Goal: Task Accomplishment & Management: Complete application form

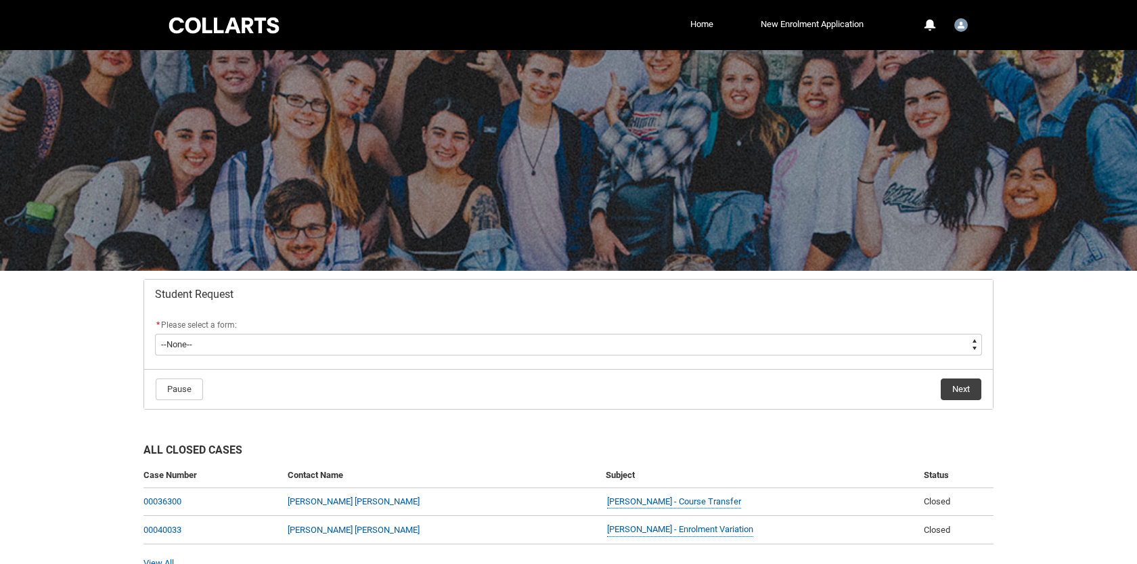
scroll to position [68, 0]
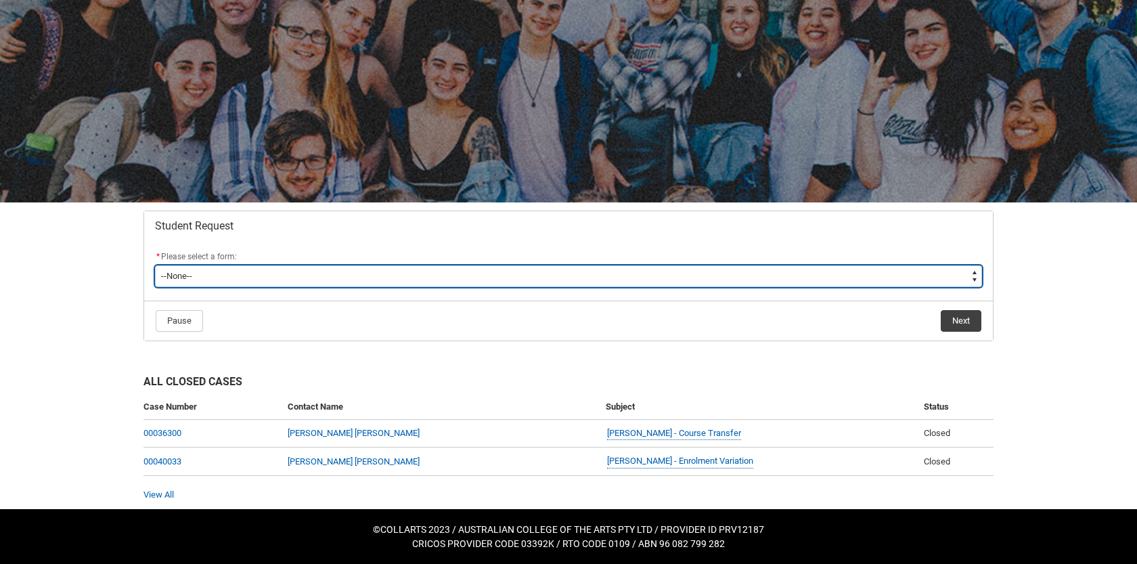
click at [437, 277] on select "--None-- Academic Transcript Application to Appeal Assignment Extension Change …" at bounding box center [568, 276] width 827 height 22
click at [309, 281] on select "--None-- Academic Transcript Application to Appeal Assignment Extension Change …" at bounding box center [568, 276] width 827 height 22
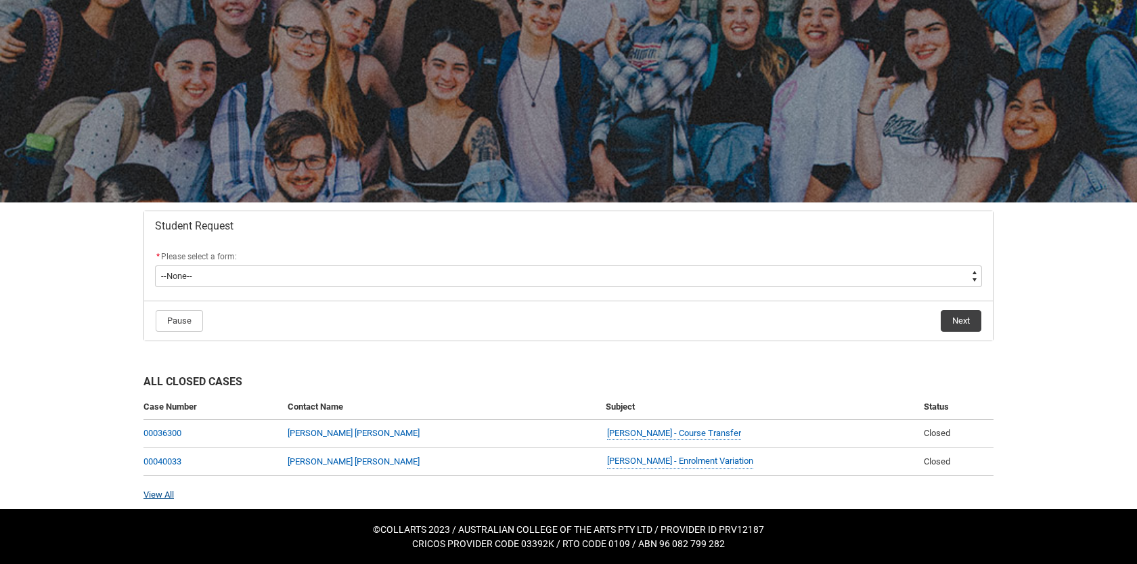
click at [159, 491] on link "View All" at bounding box center [159, 494] width 30 height 10
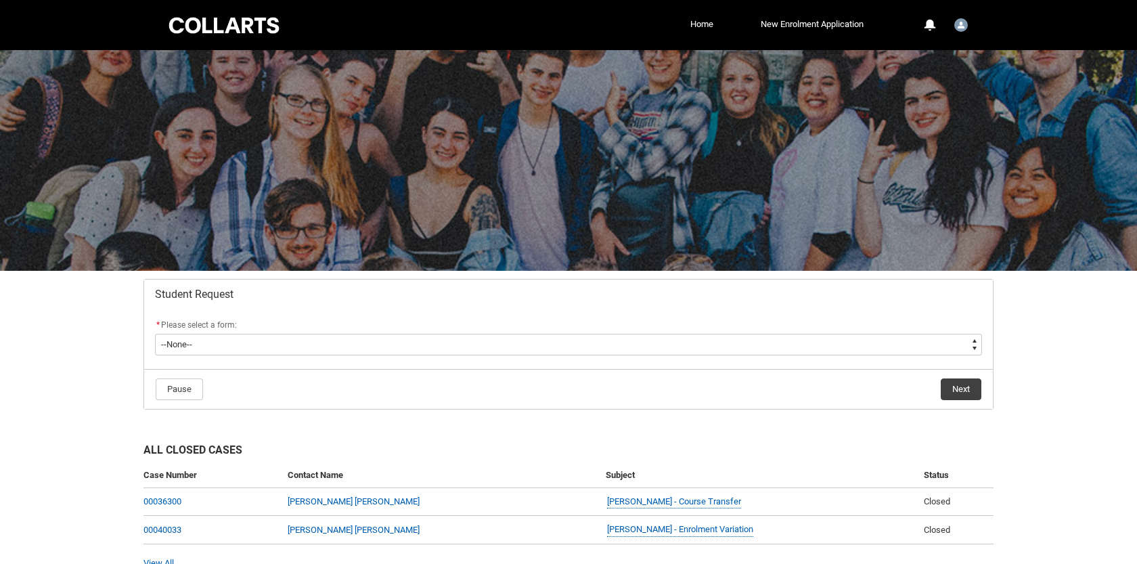
click at [228, 28] on div at bounding box center [224, 25] width 115 height 21
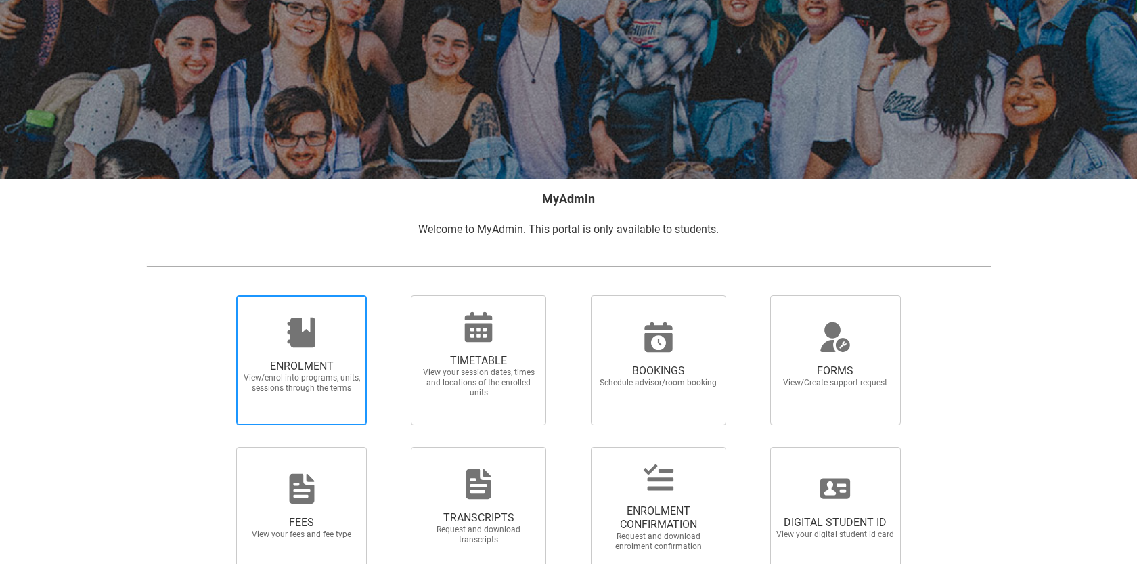
scroll to position [116, 0]
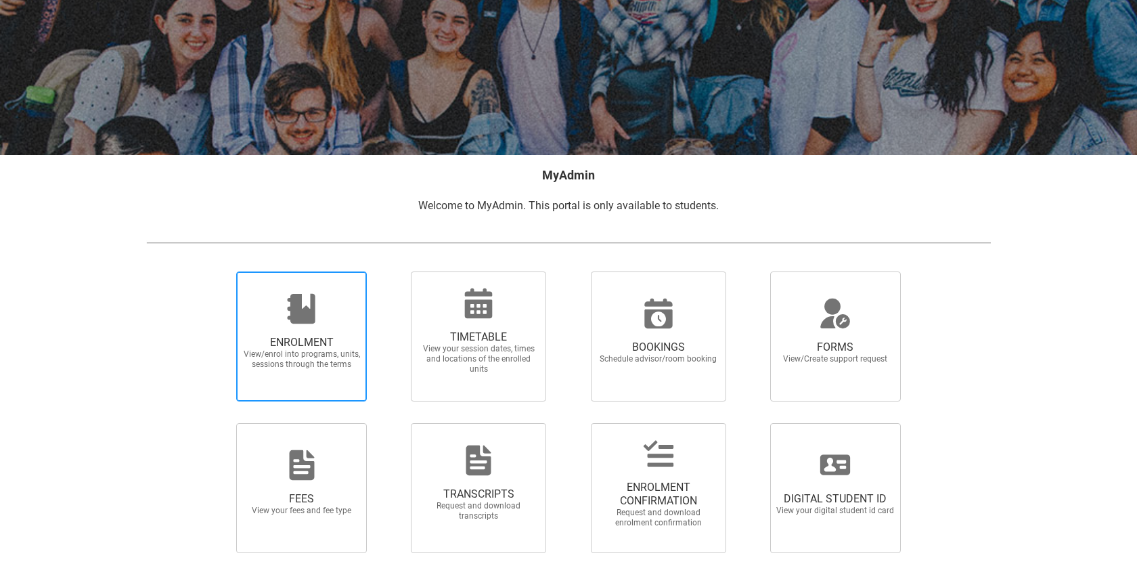
click at [298, 305] on icon at bounding box center [301, 309] width 28 height 30
click at [220, 271] on input "ENROLMENT View/enrol into programs, units, sessions through the terms" at bounding box center [219, 271] width 1 height 1
radio input "true"
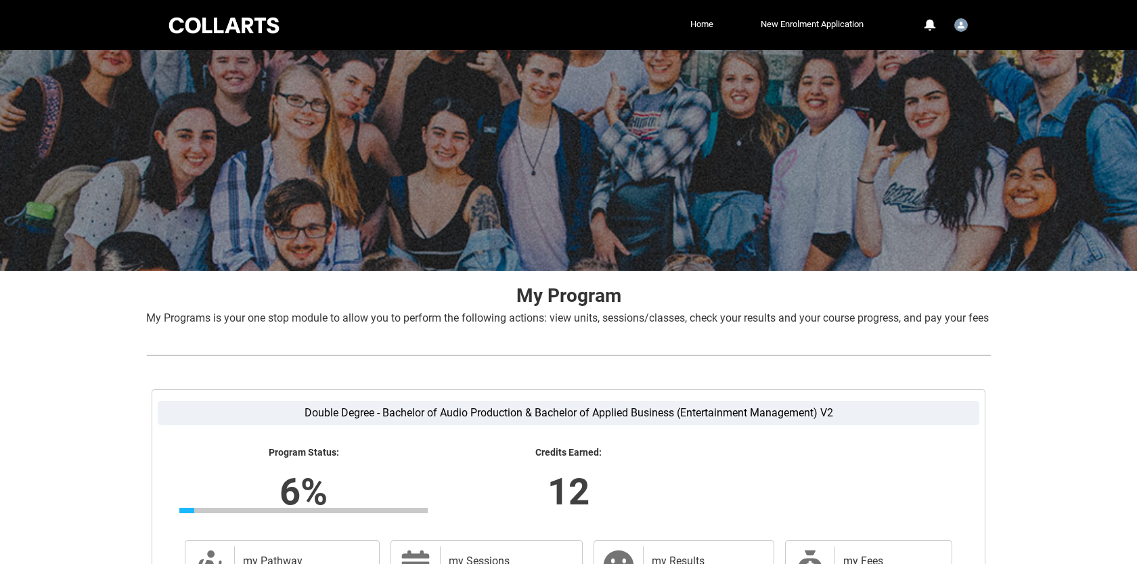
scroll to position [190, 0]
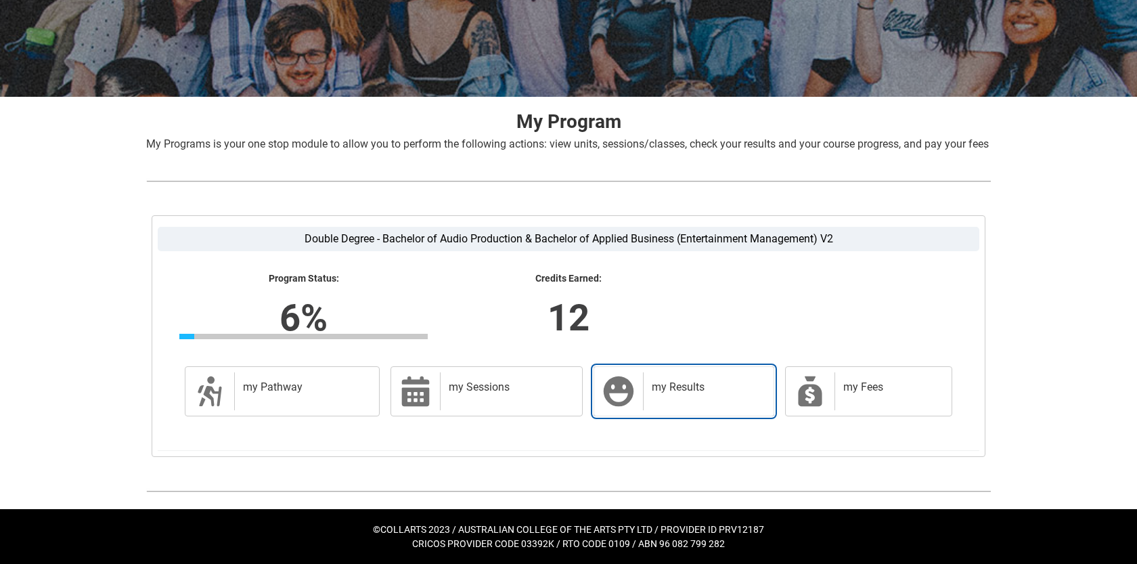
click at [698, 391] on h2 "my Results" at bounding box center [706, 387] width 108 height 14
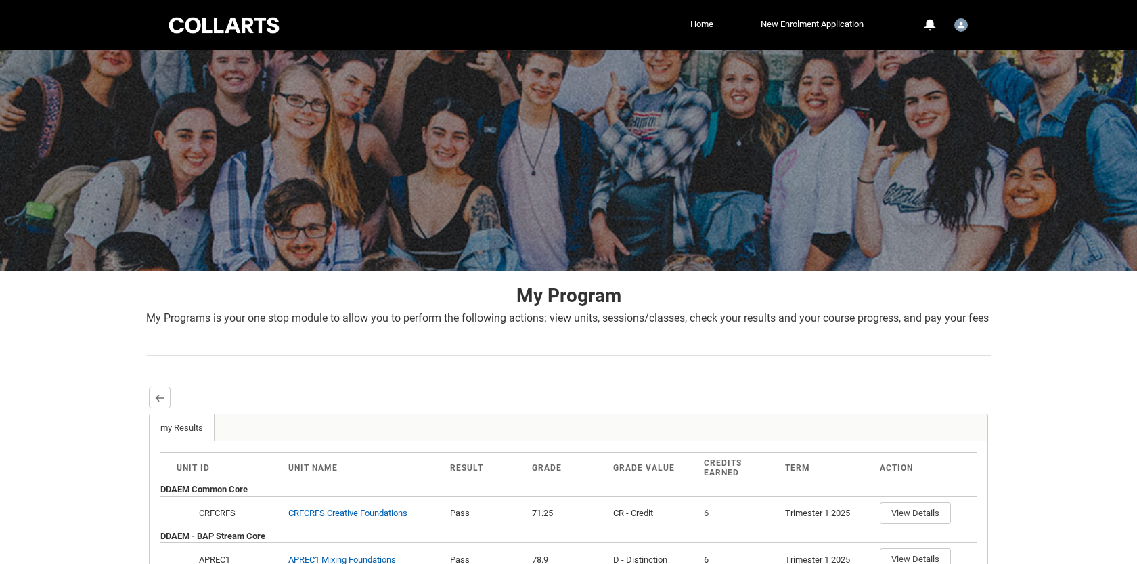
scroll to position [144, 0]
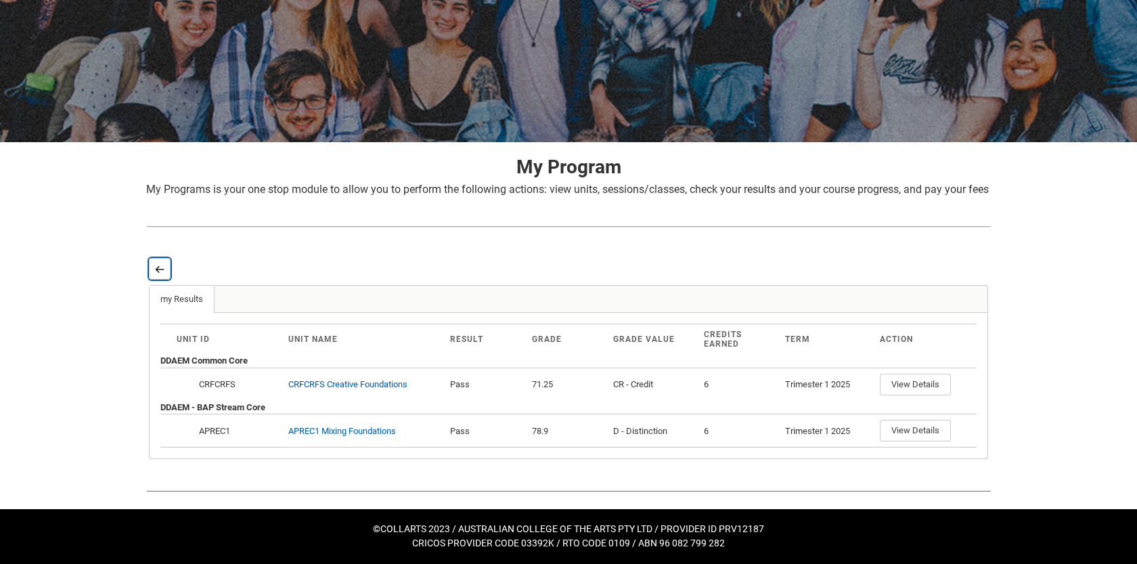
click at [152, 276] on button "Back" at bounding box center [160, 269] width 22 height 22
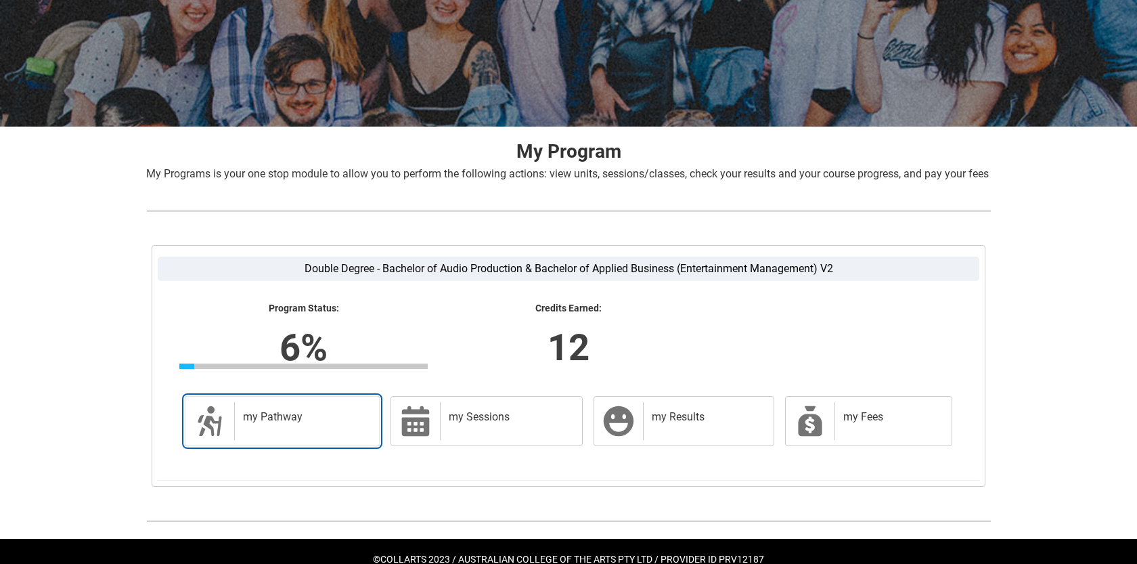
click at [274, 446] on link "my Pathway my Pathway" at bounding box center [282, 421] width 195 height 50
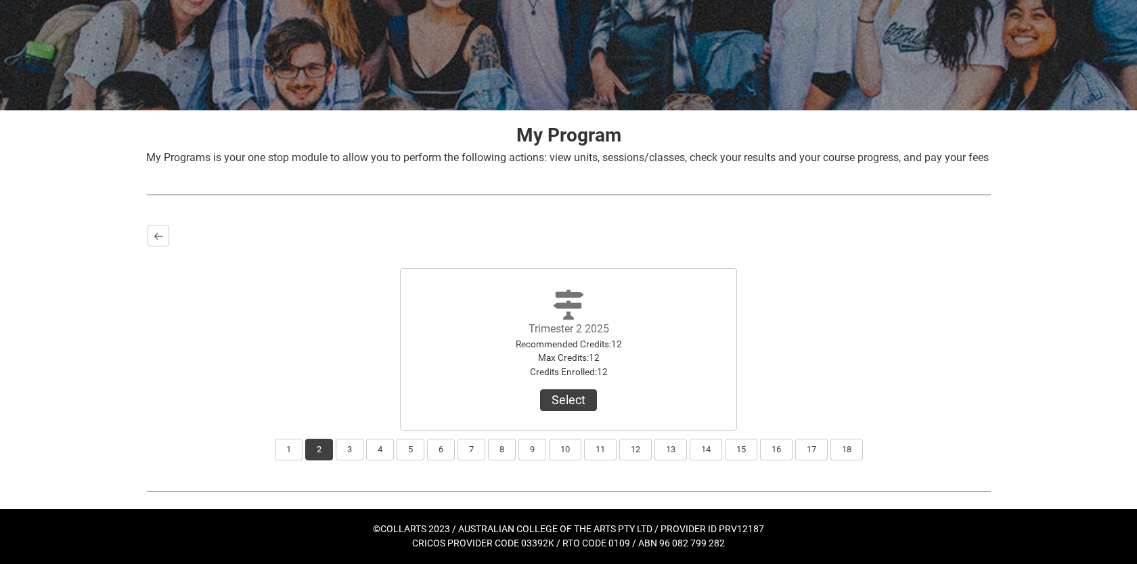
scroll to position [176, 0]
click at [847, 452] on button "18" at bounding box center [847, 450] width 32 height 22
click at [320, 450] on button "2" at bounding box center [319, 450] width 28 height 22
click at [581, 400] on button "Select" at bounding box center [568, 400] width 57 height 22
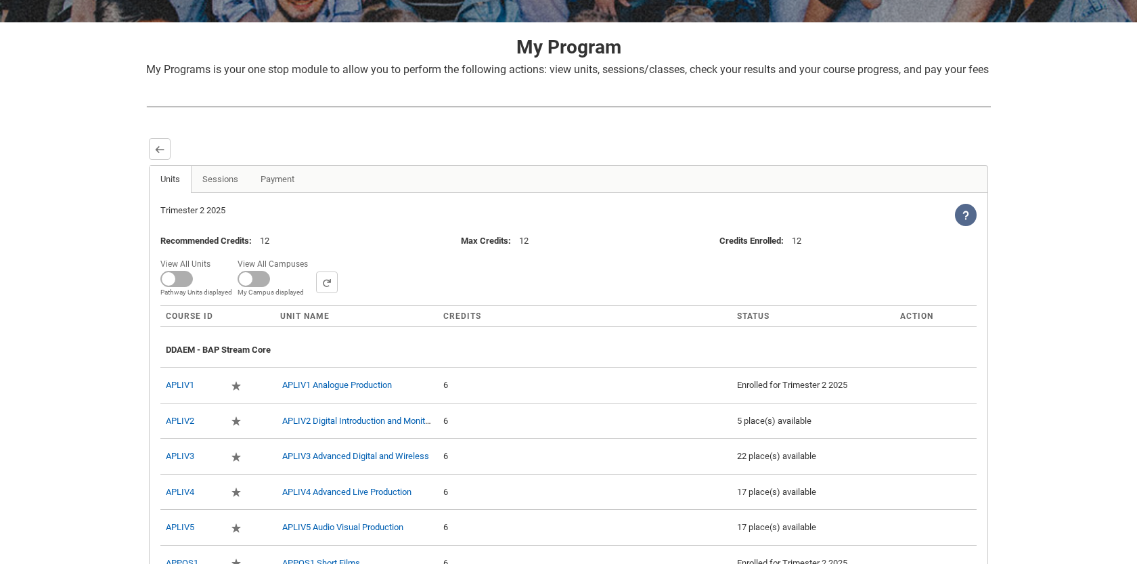
scroll to position [245, 0]
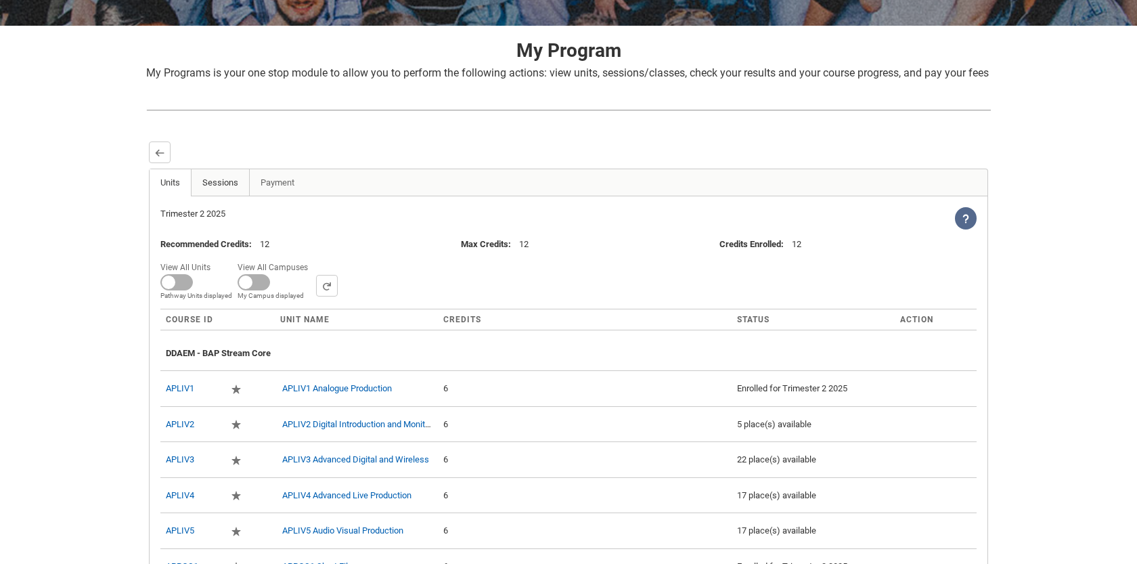
click at [219, 196] on link "Sessions" at bounding box center [220, 182] width 59 height 27
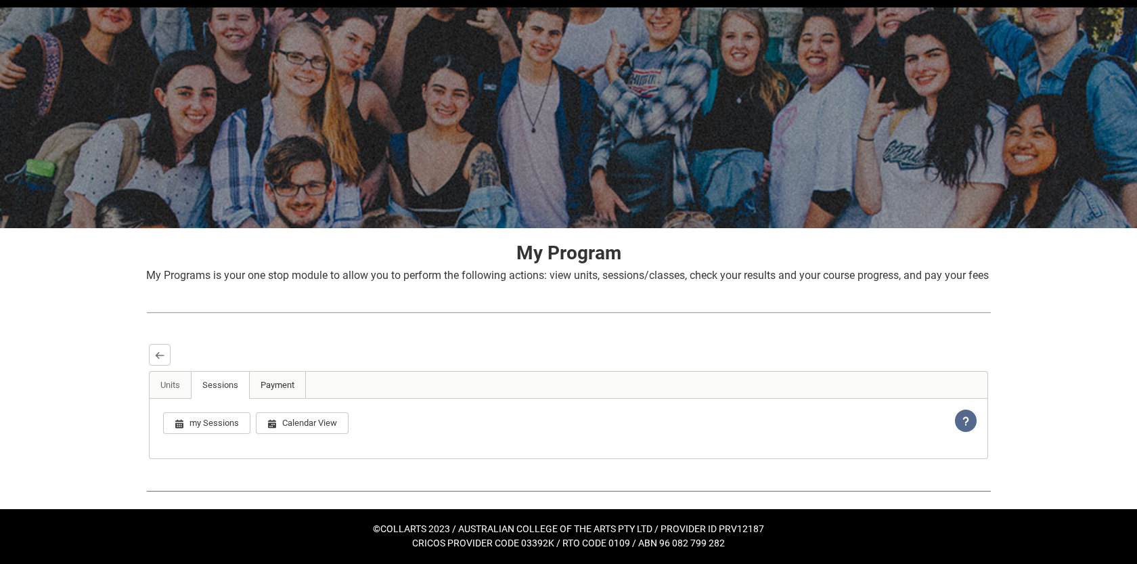
click at [282, 389] on link "Payment" at bounding box center [277, 385] width 57 height 27
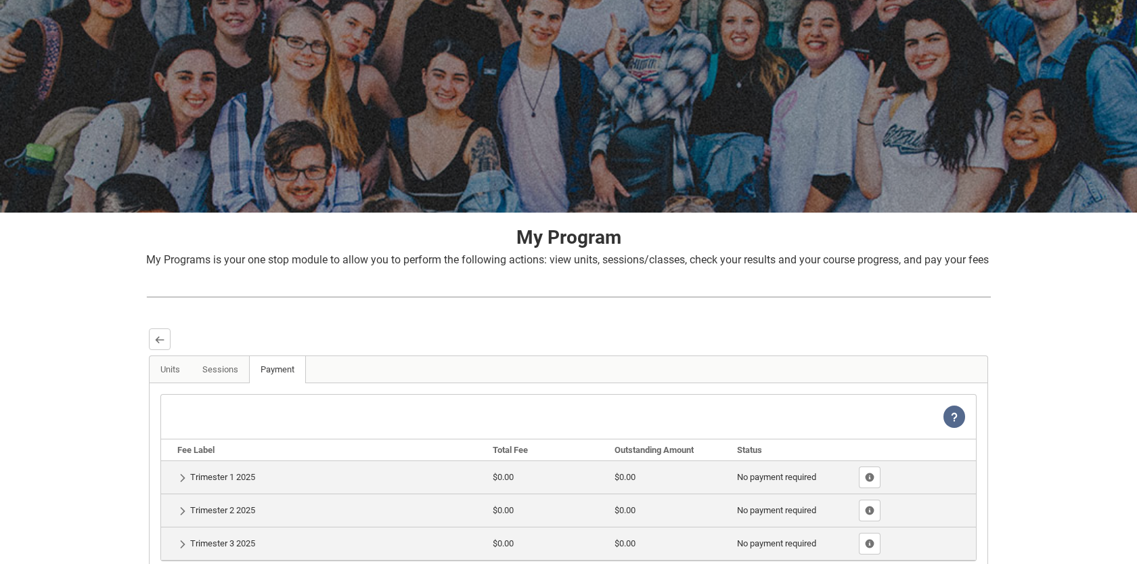
scroll to position [198, 0]
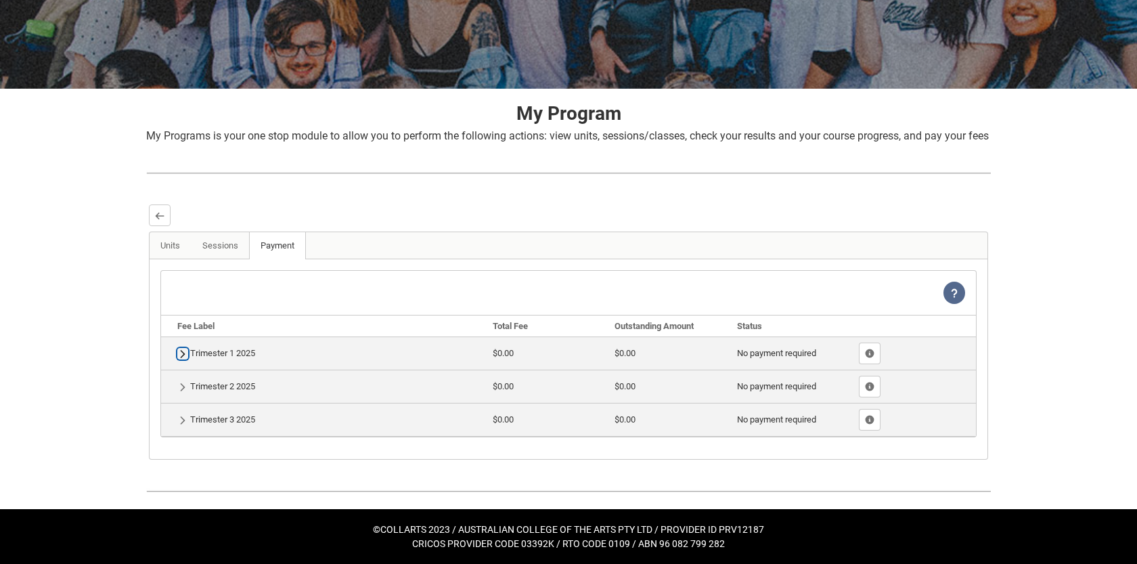
click at [185, 350] on lightning-primitive-icon "button" at bounding box center [182, 354] width 9 height 10
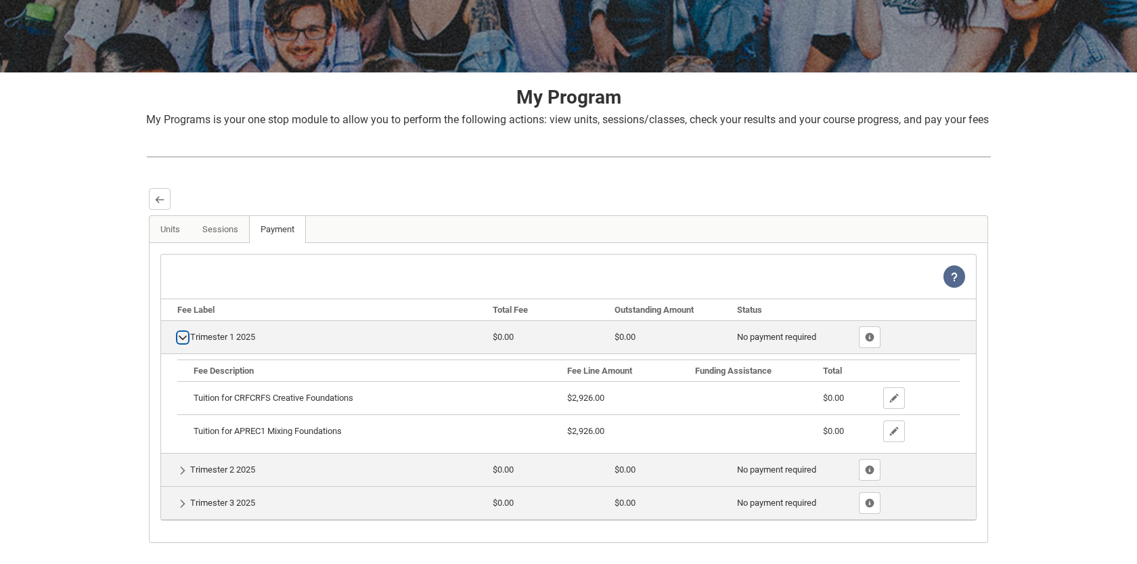
click at [185, 343] on lightning-primitive-icon "button" at bounding box center [182, 337] width 9 height 10
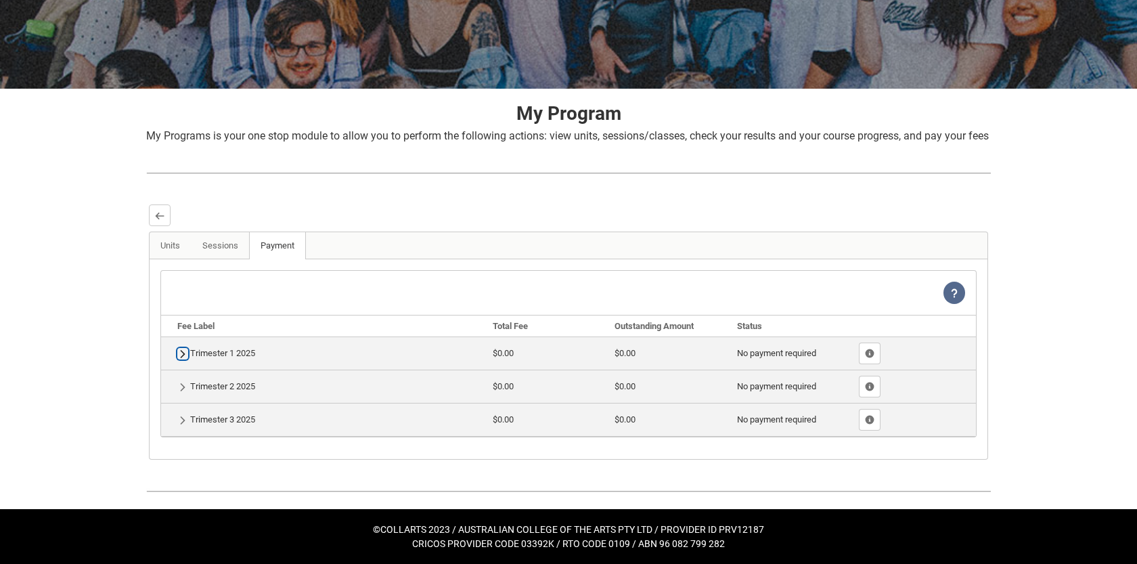
click at [185, 350] on lightning-primitive-icon "button" at bounding box center [182, 354] width 9 height 10
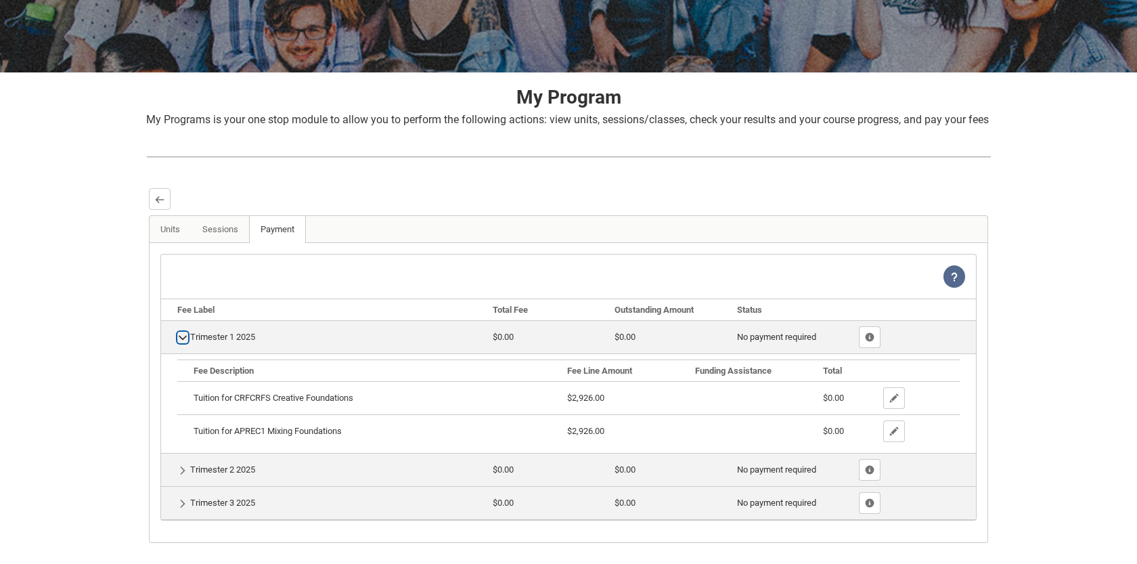
click at [185, 343] on lightning-primitive-icon "button" at bounding box center [182, 337] width 9 height 10
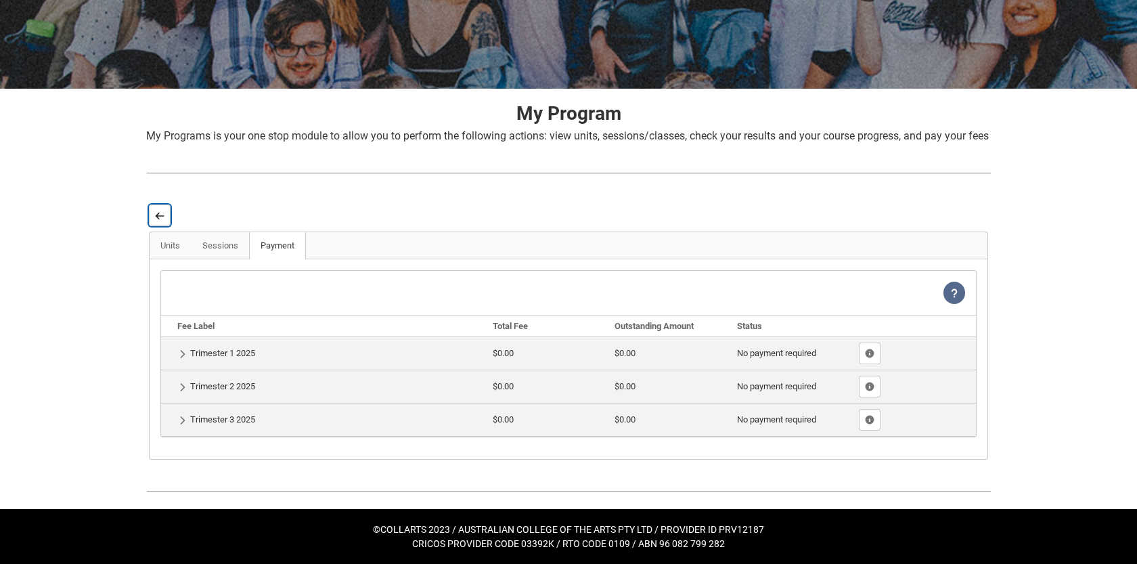
click at [165, 211] on button "Back" at bounding box center [160, 215] width 22 height 22
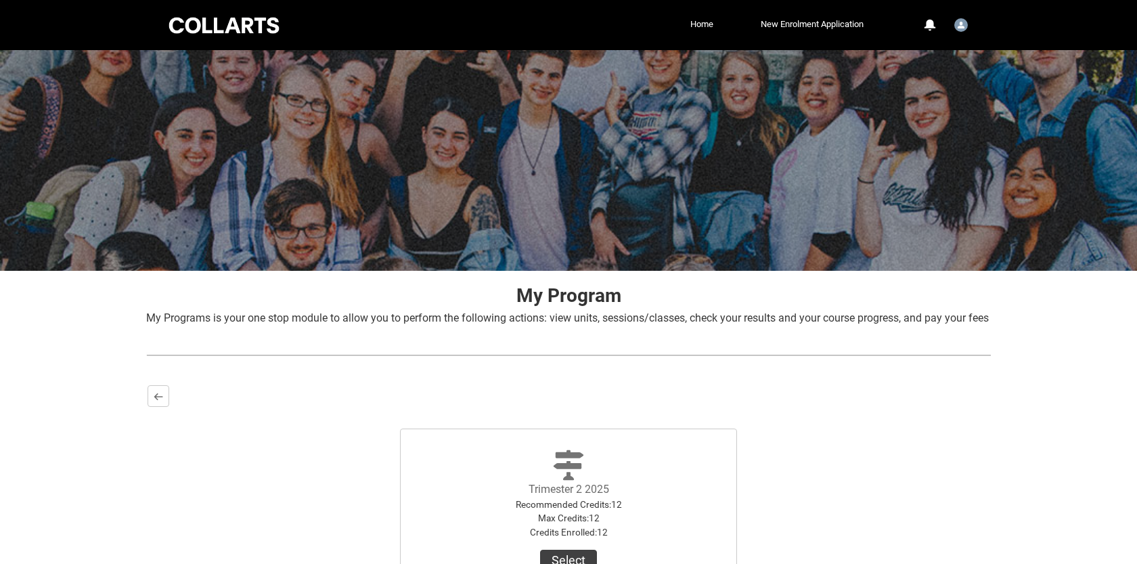
click at [154, 425] on div "Trimester 1 2025 Recommended Credits : 12 Max Credits : 12 Credits Enrolled : 1…" at bounding box center [569, 499] width 842 height 184
click at [158, 401] on lightning-primitive-icon "button" at bounding box center [158, 396] width 9 height 10
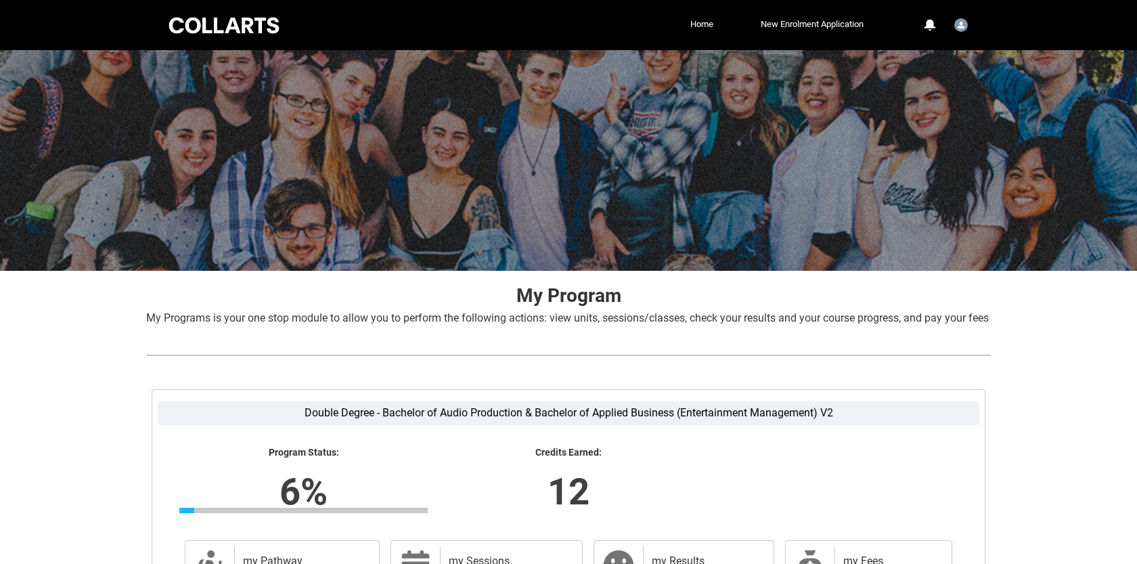
click at [183, 17] on div at bounding box center [224, 25] width 115 height 21
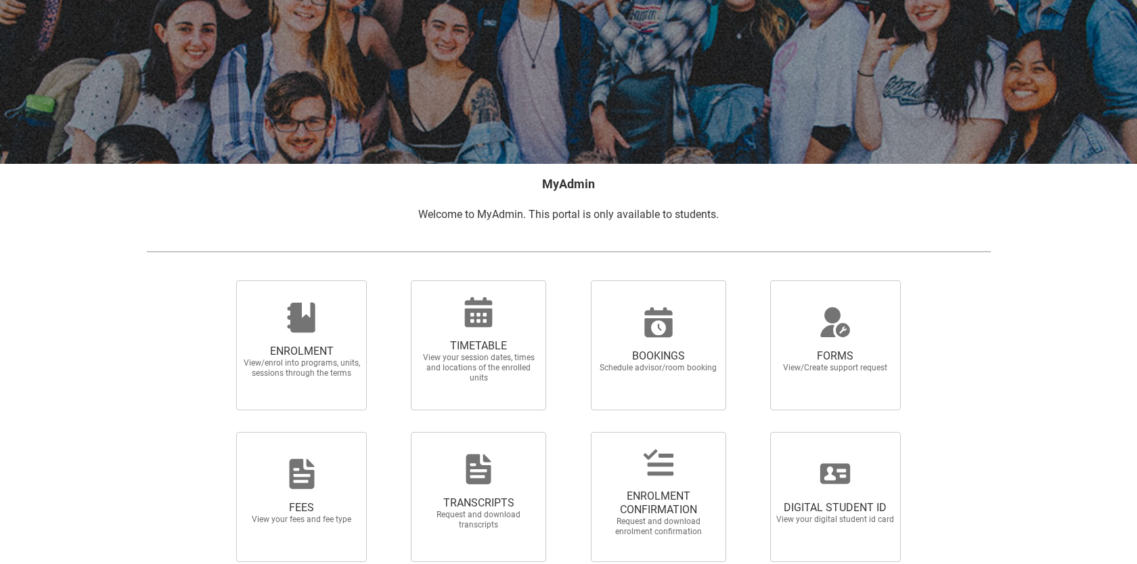
scroll to position [171, 0]
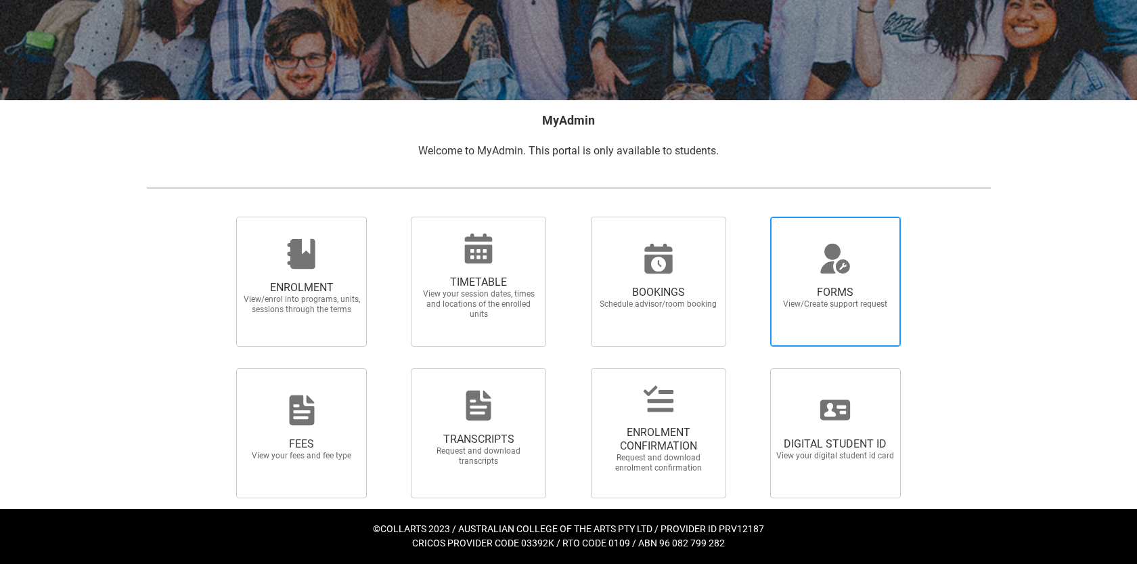
click at [867, 299] on span "View/Create support request" at bounding box center [835, 304] width 119 height 10
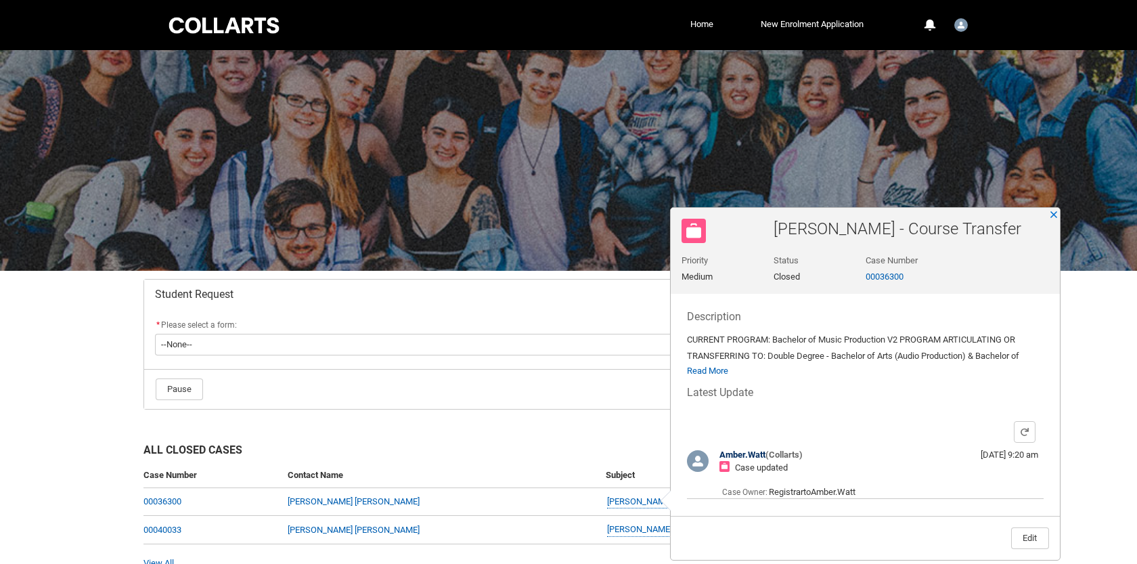
click at [503, 400] on footer "Pause Next" at bounding box center [568, 389] width 827 height 23
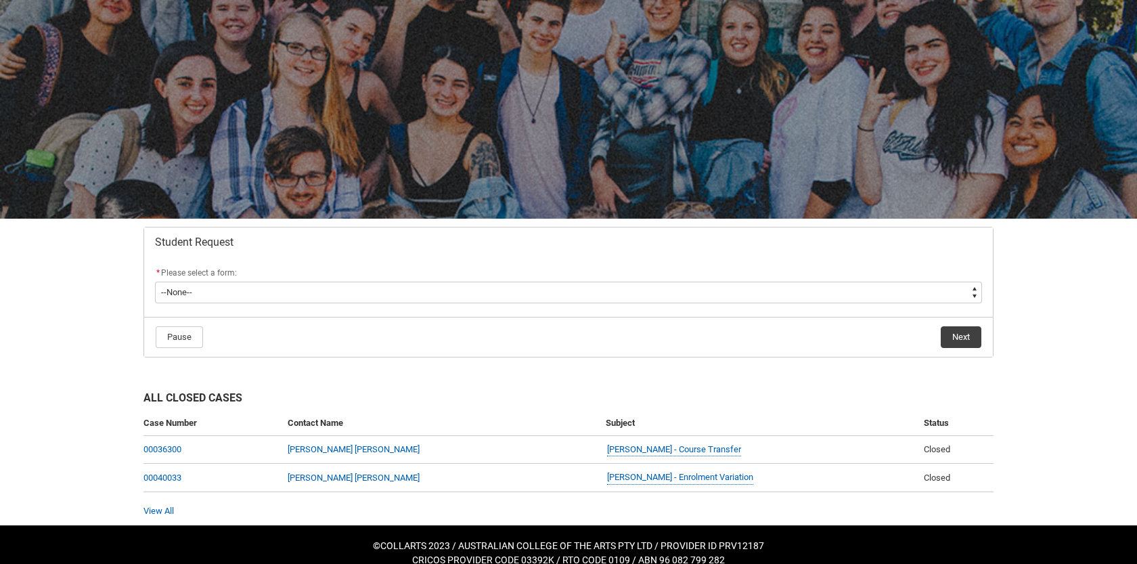
scroll to position [68, 0]
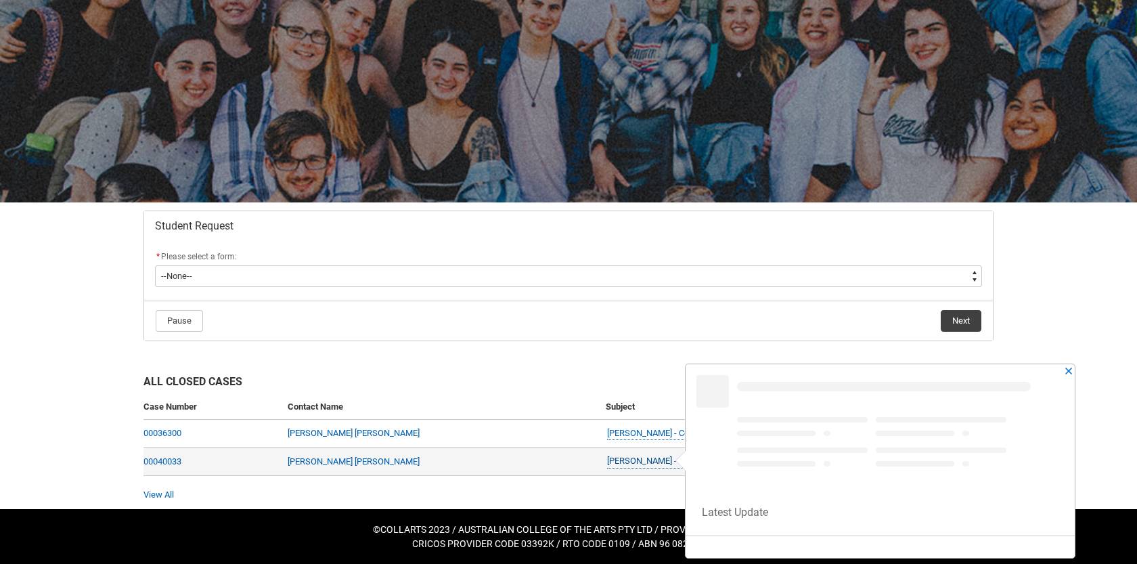
click at [607, 463] on link "[PERSON_NAME] - Enrolment Variation" at bounding box center [680, 461] width 146 height 14
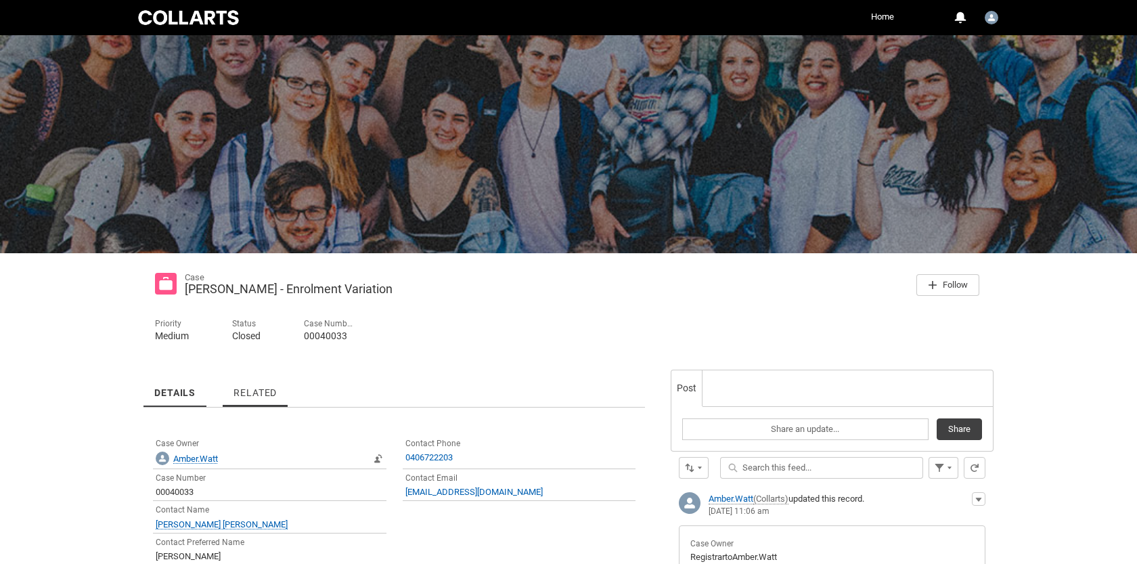
click at [266, 385] on link "Related" at bounding box center [255, 388] width 65 height 37
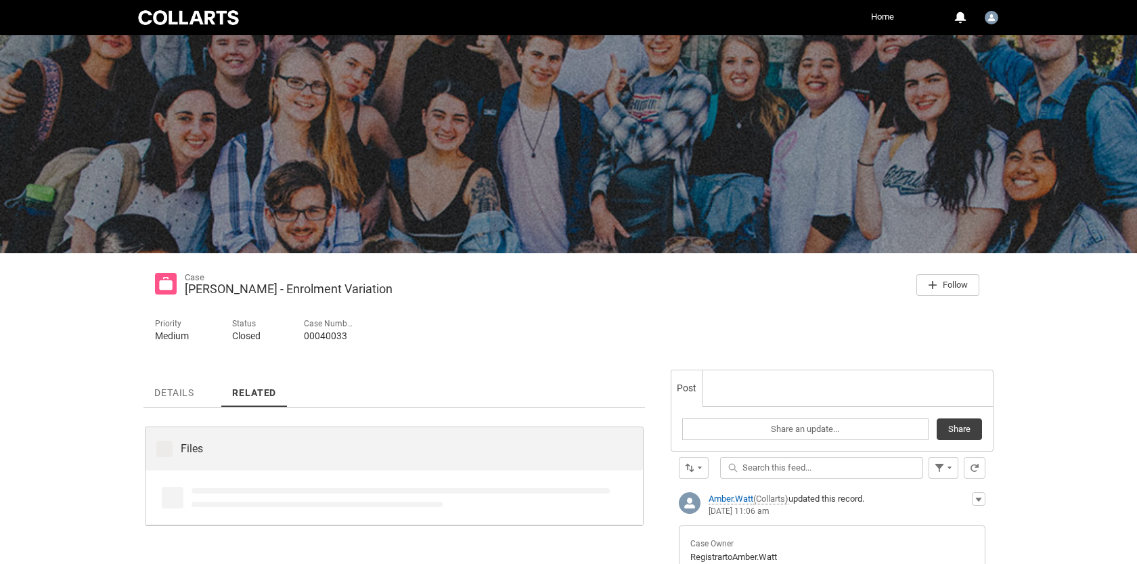
click at [162, 286] on img at bounding box center [166, 284] width 22 height 22
click at [179, 20] on div at bounding box center [188, 17] width 106 height 19
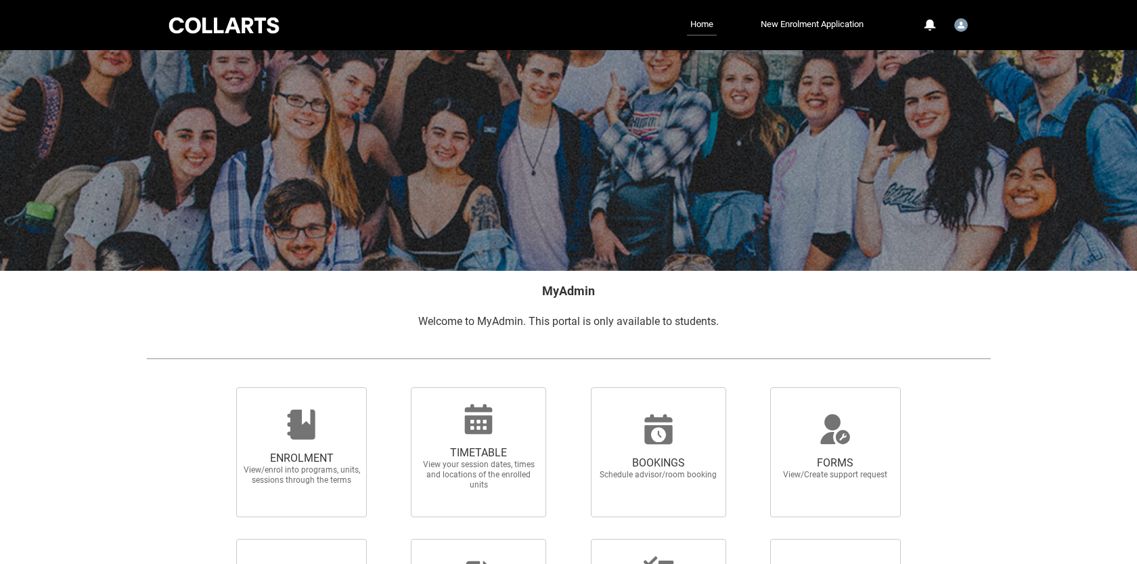
scroll to position [171, 0]
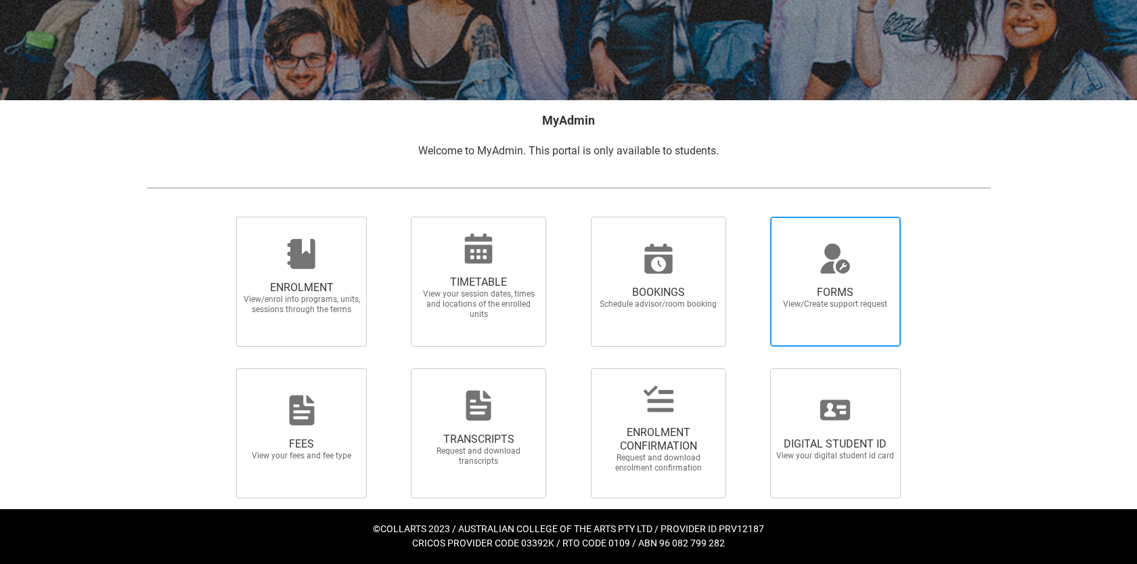
click at [852, 288] on span "FORMS" at bounding box center [835, 293] width 119 height 14
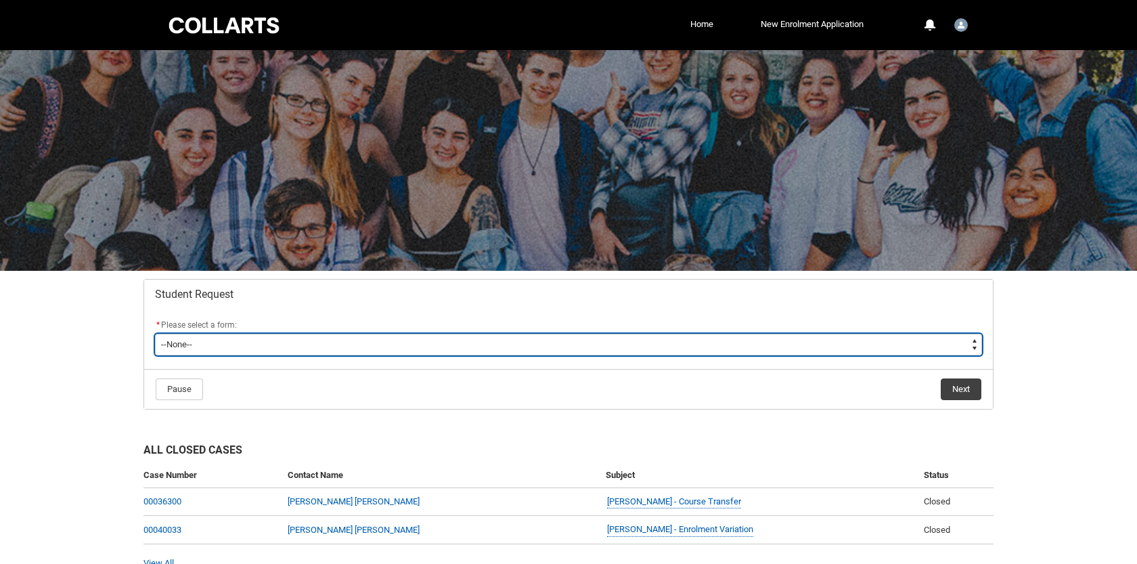
click at [362, 338] on select "--None-- Academic Transcript Application to Appeal Assignment Extension Change …" at bounding box center [568, 345] width 827 height 22
type lightning-select "Enrolment_Variation_Choice"
click at [155, 334] on select "--None-- Academic Transcript Application to Appeal Assignment Extension Change …" at bounding box center [568, 345] width 827 height 22
select select "Enrolment_Variation_Choice"
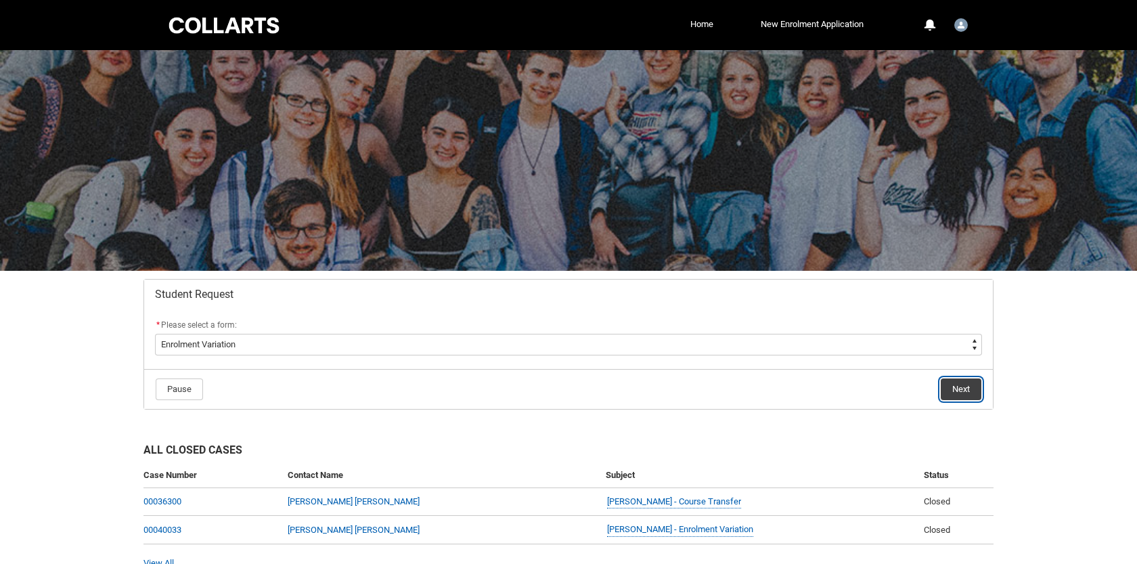
click at [967, 390] on button "Next" at bounding box center [961, 389] width 41 height 22
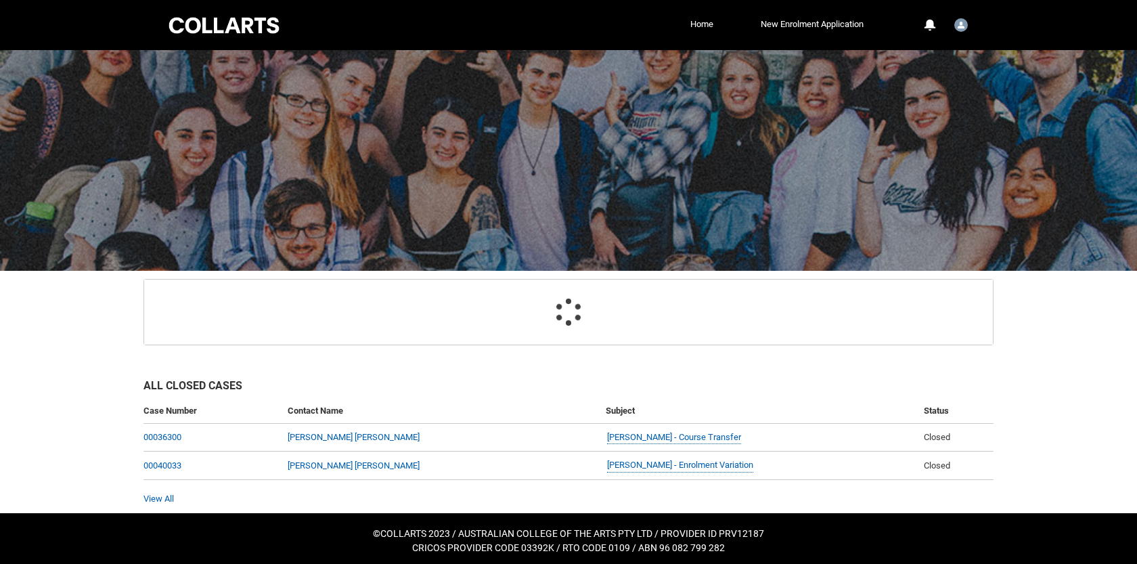
scroll to position [144, 0]
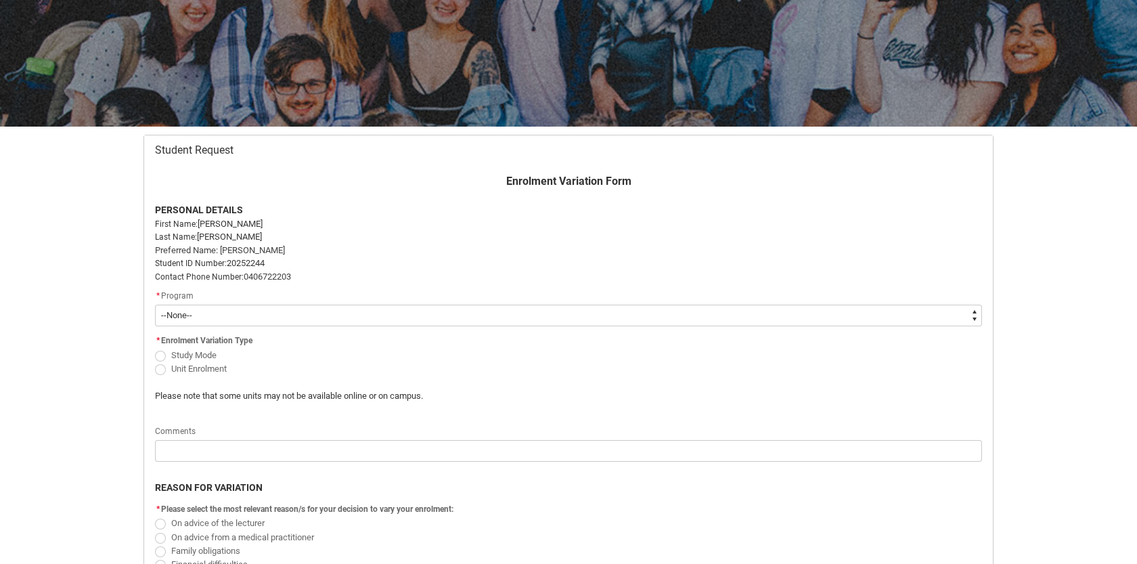
click at [254, 304] on div "* Program" at bounding box center [568, 296] width 827 height 16
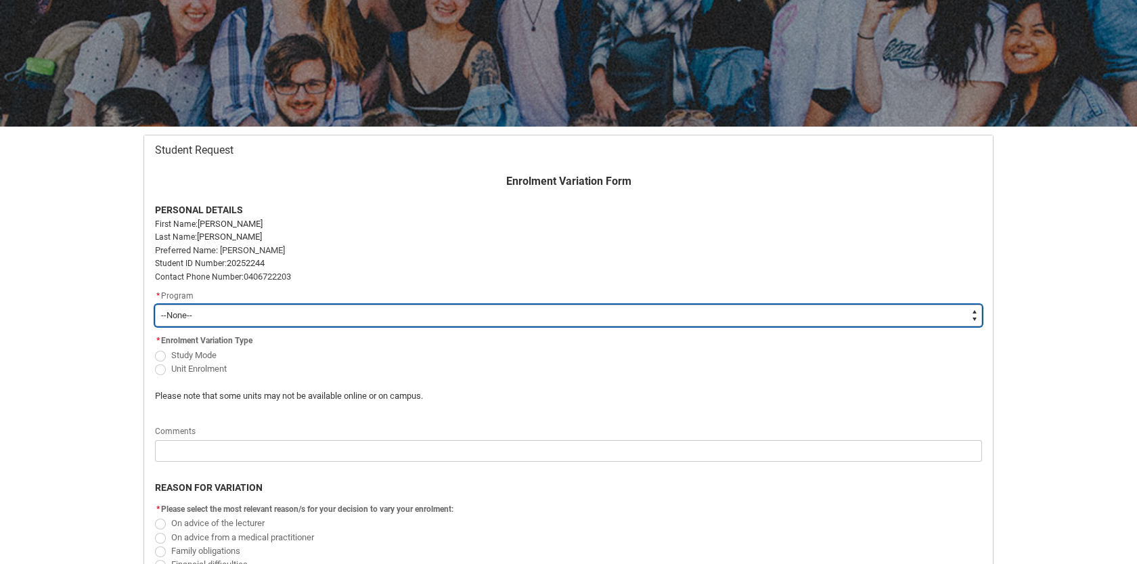
click at [244, 306] on select "--None-- Double Degree - Bachelor of Audio Production & Bachelor of Applied Bus…" at bounding box center [568, 316] width 827 height 22
type lightning-select "recordPicklist_ProgramEnrollment.a0jOZ000003iFmPYAU"
click at [155, 305] on select "--None-- Double Degree - Bachelor of Audio Production & Bachelor of Applied Bus…" at bounding box center [568, 316] width 827 height 22
select select "recordPicklist_ProgramEnrollment.a0jOZ000003iFmPYAU"
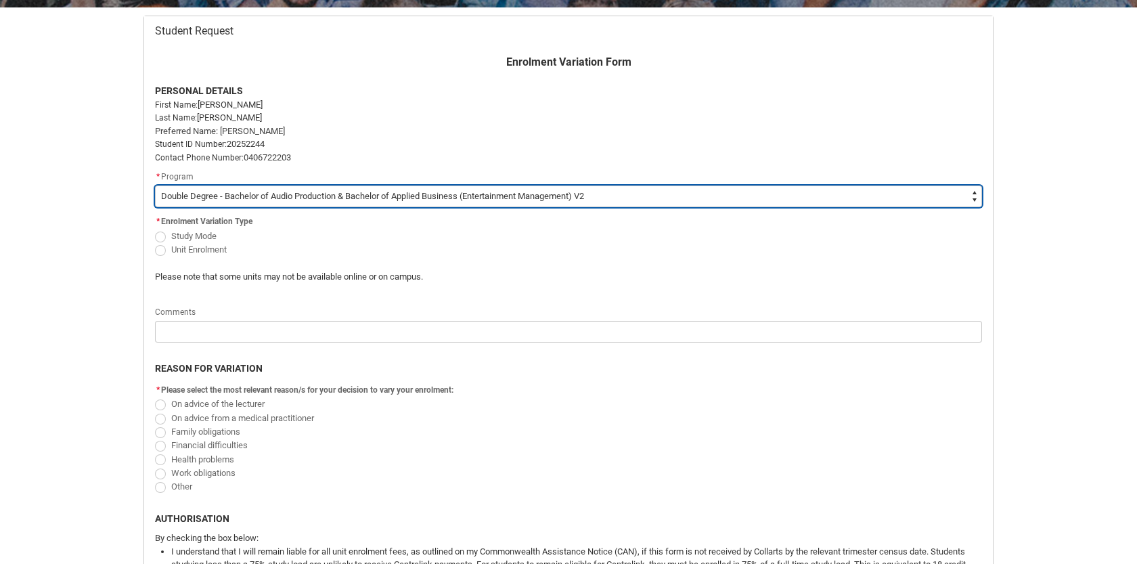
scroll to position [316, 0]
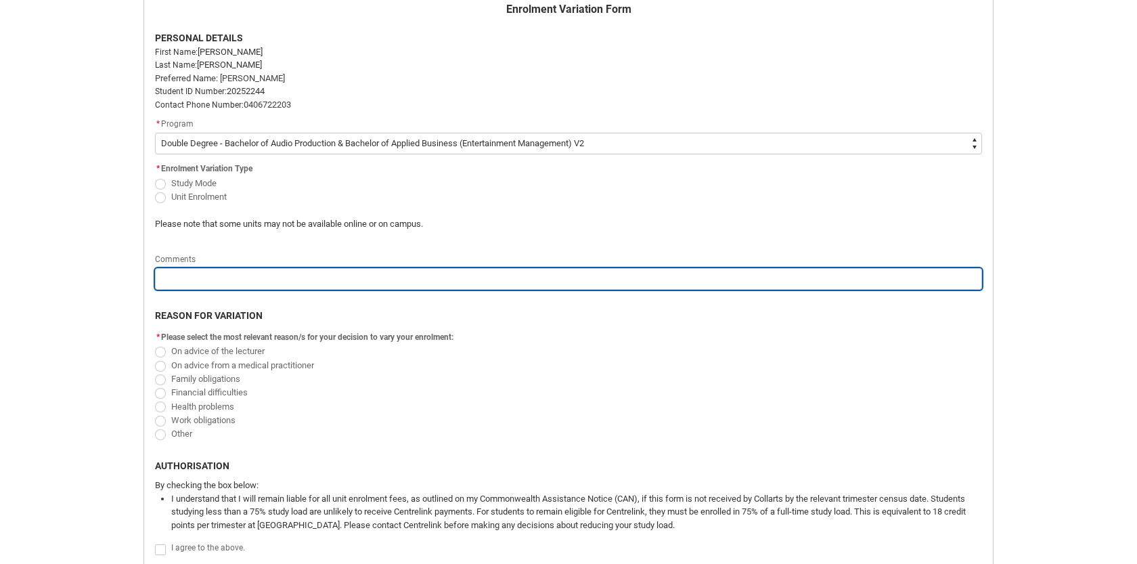
click at [200, 276] on input "Redu_Student_Request flow" at bounding box center [568, 279] width 827 height 22
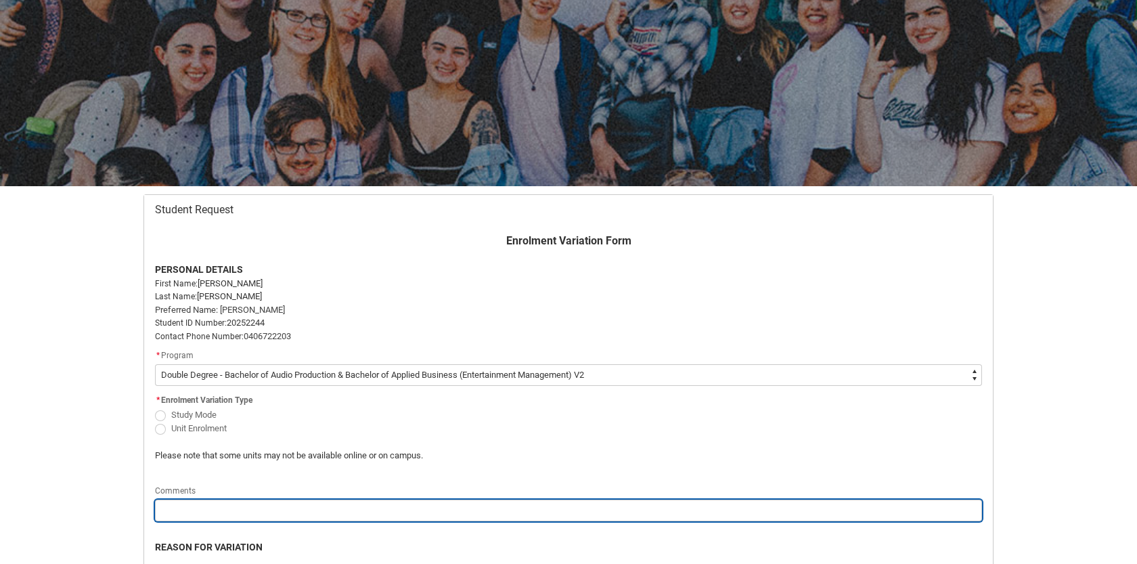
scroll to position [290, 0]
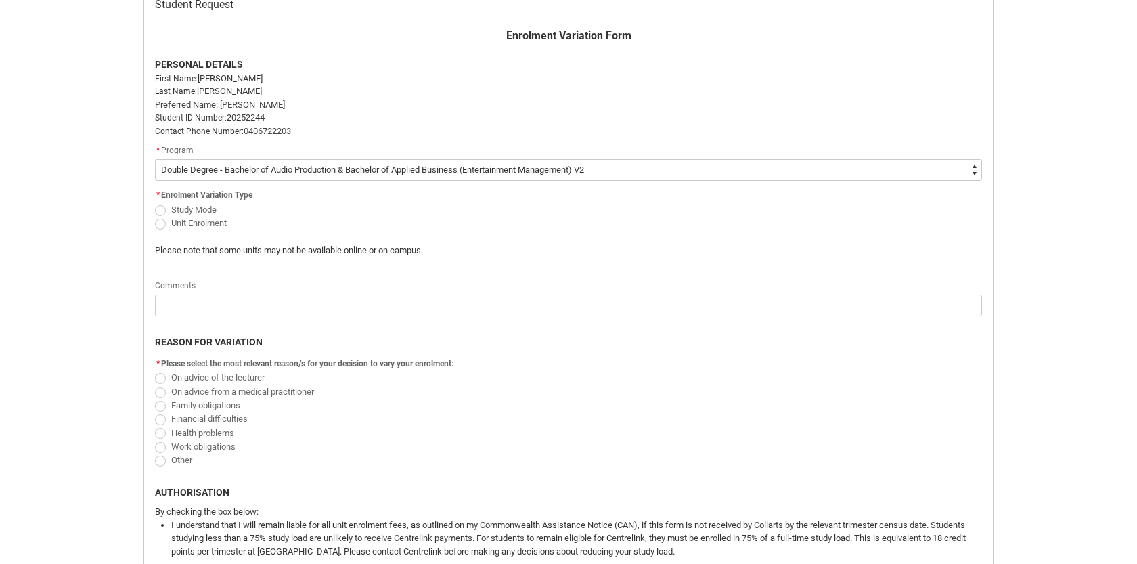
click at [209, 252] on p "Please note that some units may not be available online or on campus." at bounding box center [463, 251] width 617 height 14
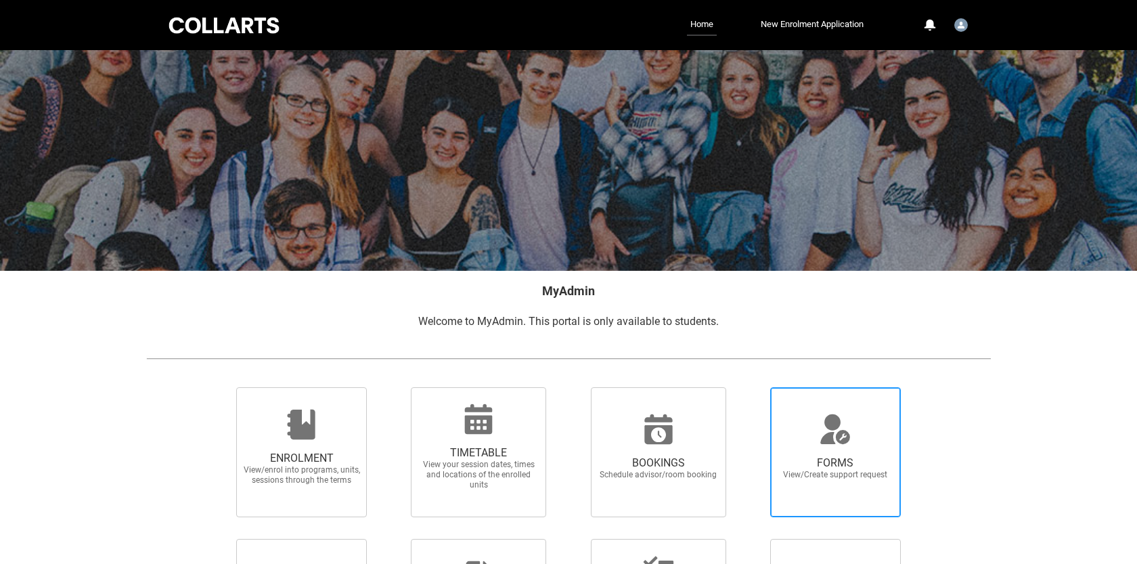
click at [871, 441] on div at bounding box center [835, 429] width 130 height 32
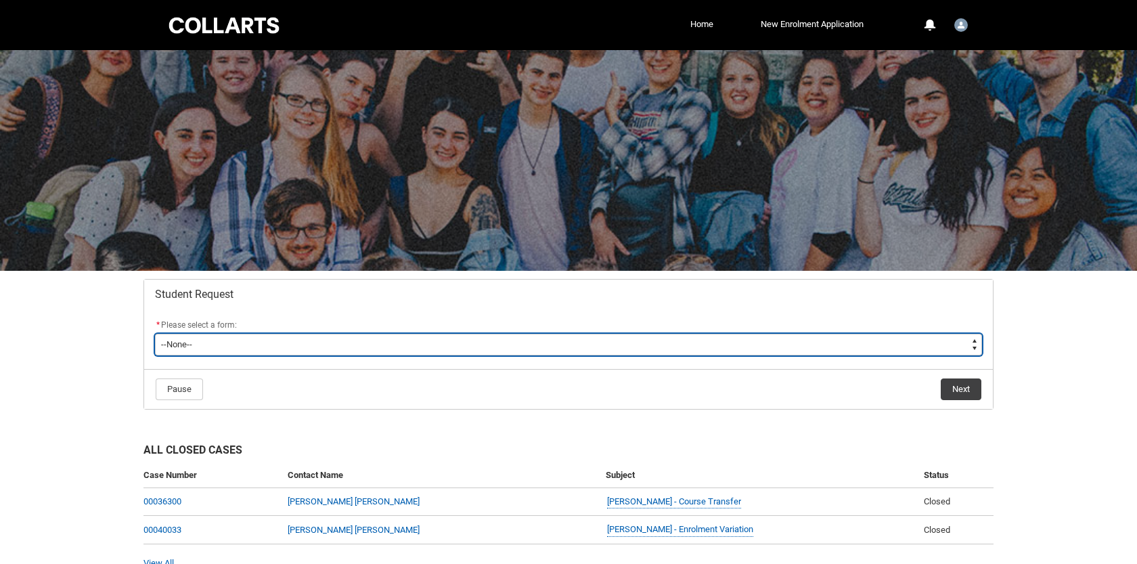
click at [385, 348] on select "--None-- Academic Transcript Application to Appeal Assignment Extension Change …" at bounding box center [568, 345] width 827 height 22
type lightning-select "Enrolment_Variation_Choice"
click at [155, 334] on select "--None-- Academic Transcript Application to Appeal Assignment Extension Change …" at bounding box center [568, 345] width 827 height 22
select select "Enrolment_Variation_Choice"
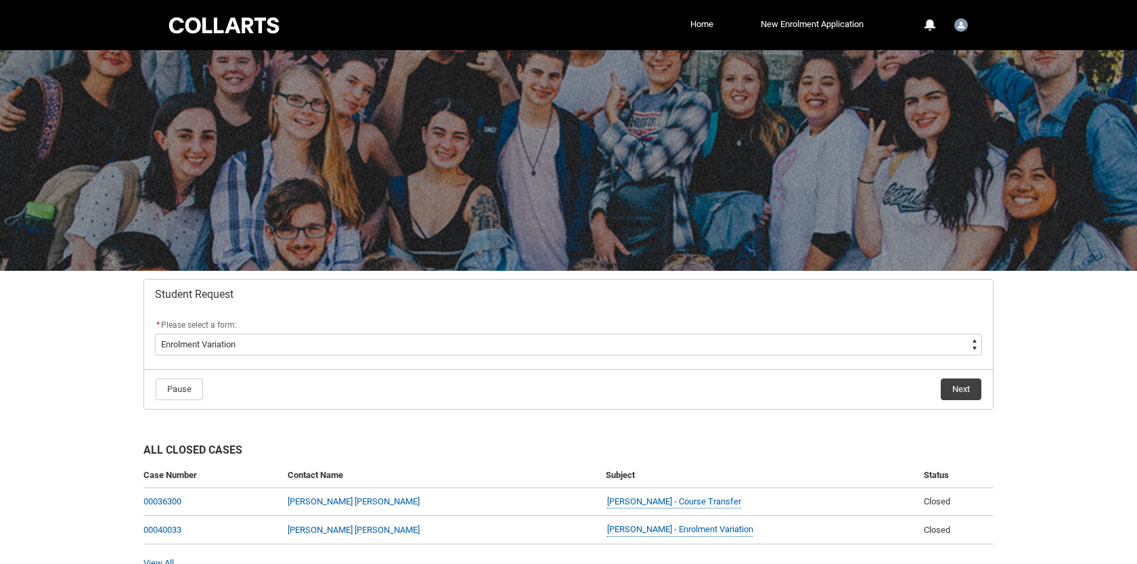
click at [823, 330] on div "* Please select a form:" at bounding box center [568, 326] width 827 height 16
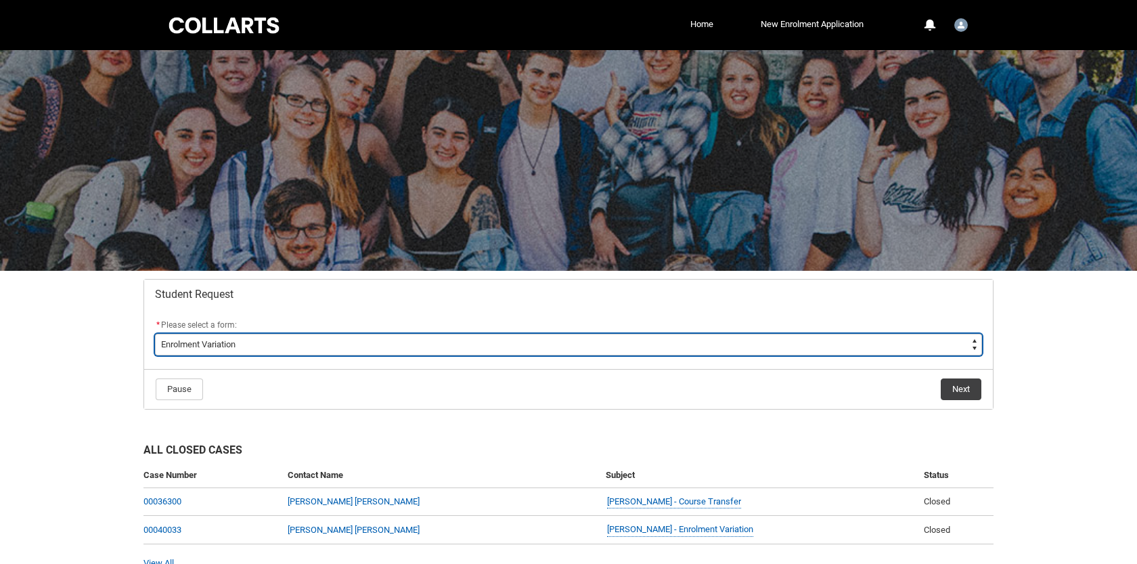
click at [785, 338] on select "--None-- Academic Transcript Application to Appeal Assignment Extension Change …" at bounding box center [568, 345] width 827 height 22
type lightning-select "Course_Transfer_Choice"
click at [155, 334] on select "--None-- Academic Transcript Application to Appeal Assignment Extension Change …" at bounding box center [568, 345] width 827 height 22
select select "Course_Transfer_Choice"
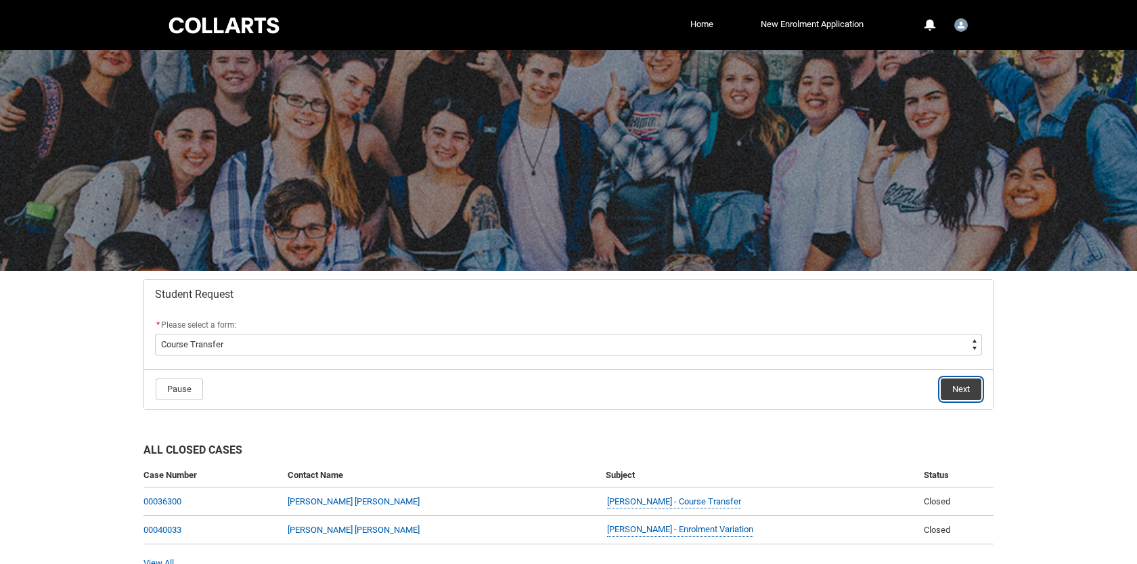
click at [956, 395] on button "Next" at bounding box center [961, 389] width 41 height 22
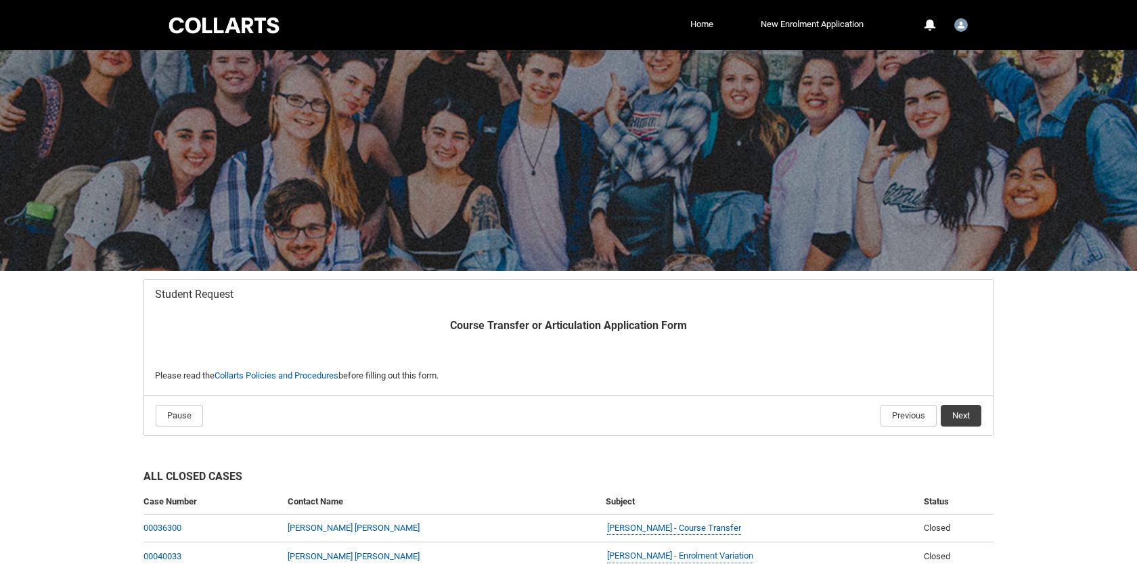
scroll to position [95, 0]
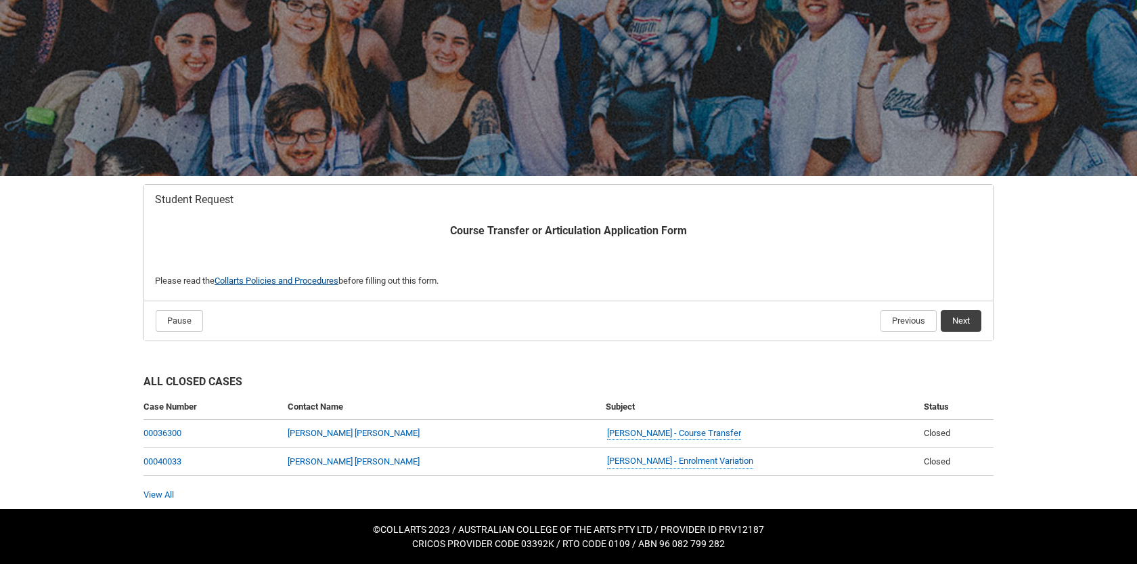
click at [284, 281] on link "Collarts Policies and Procedures" at bounding box center [277, 281] width 124 height 10
click at [965, 320] on button "Next" at bounding box center [961, 321] width 41 height 22
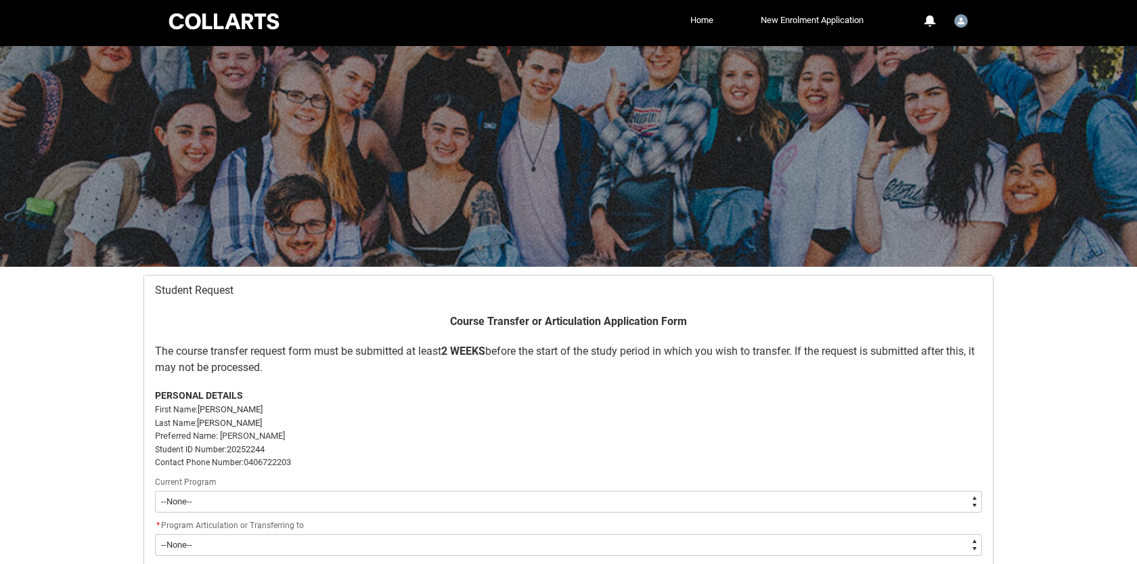
scroll to position [144, 0]
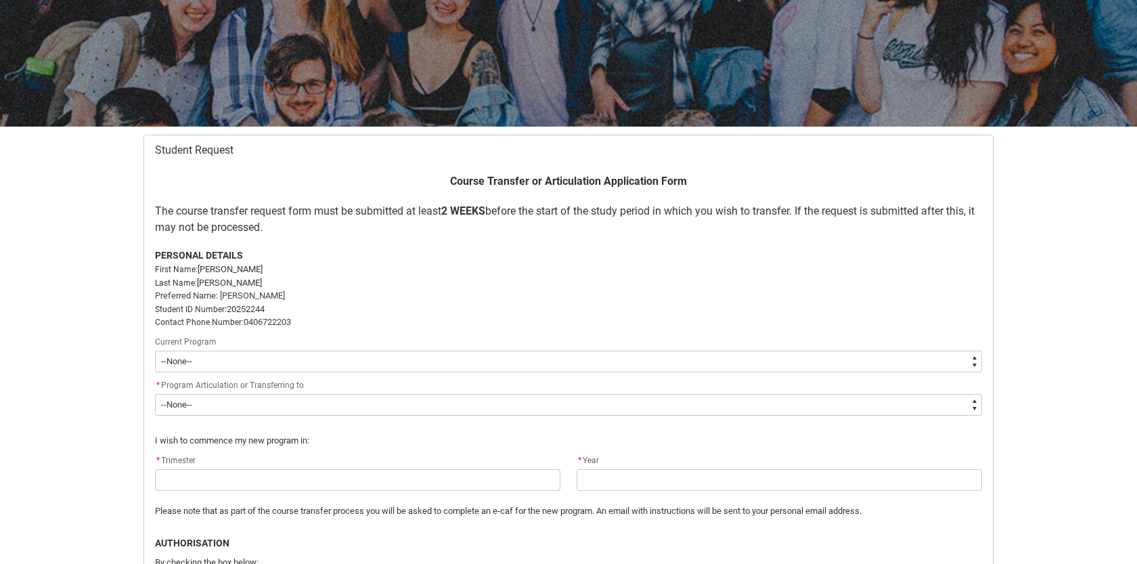
click at [288, 356] on select "--None-- Double Degree - Bachelor of Audio Production & Bachelor of Applied Bus…" at bounding box center [568, 362] width 827 height 22
type lightning-select "recordPicklist_ProgramEnrollment.a0jOZ000003iFmPYAU"
click at [155, 351] on select "--None-- Double Degree - Bachelor of Audio Production & Bachelor of Applied Bus…" at bounding box center [568, 362] width 827 height 22
select select "recordPicklist_ProgramEnrollment.a0jOZ000003iFmPYAU"
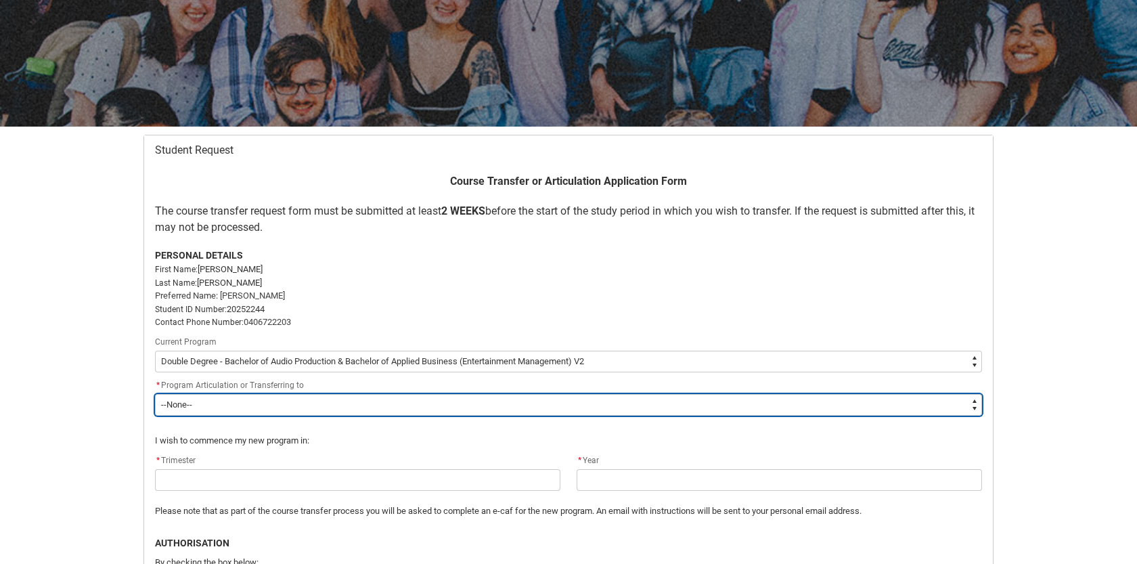
click at [263, 406] on select "--None-- Bachelor of Arts (Music Production) Bachelor of Design (Fashion & Sust…" at bounding box center [568, 405] width 827 height 22
type lightning-select "recordPicklist_Program.0015g00000jrDI1AAM"
click at [155, 394] on select "--None-- Bachelor of Arts (Music Production) Bachelor of Design (Fashion & Sust…" at bounding box center [568, 405] width 827 height 22
select select "recordPicklist_Program.0015g00000jrDI1AAM"
click at [364, 397] on select "--None-- Bachelor of Arts (Music Production) Bachelor of Design (Fashion & Sust…" at bounding box center [568, 405] width 827 height 22
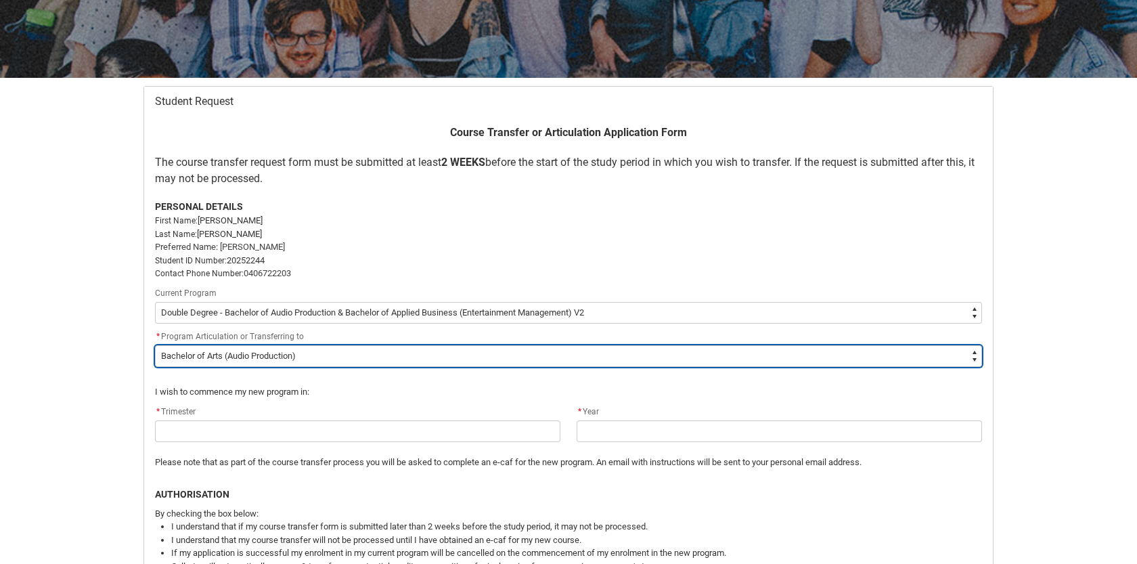
scroll to position [215, 0]
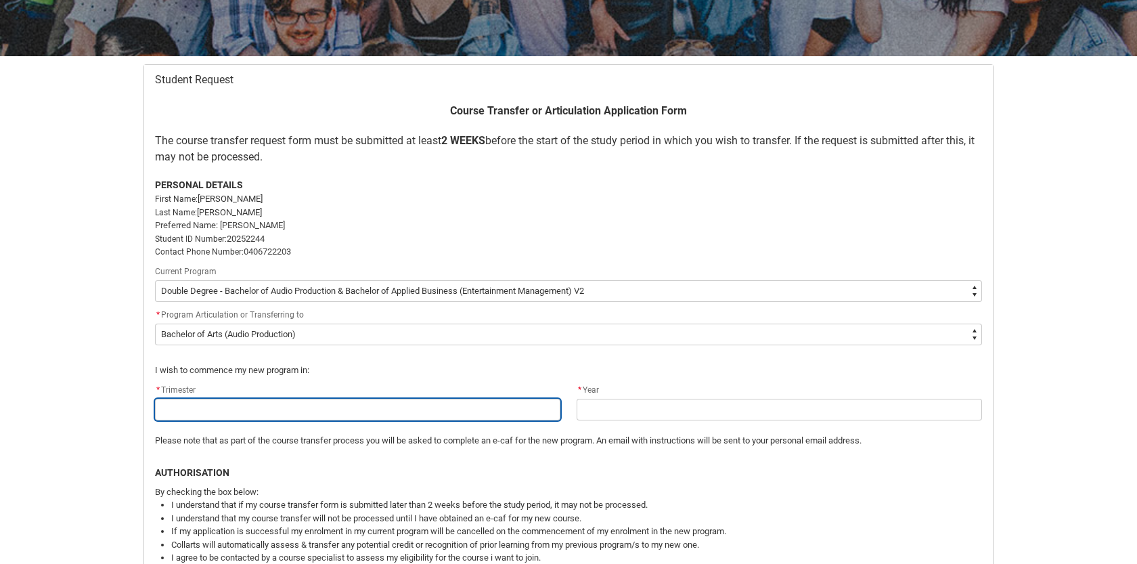
click at [206, 419] on input "Redu_Student_Request flow" at bounding box center [358, 410] width 406 height 22
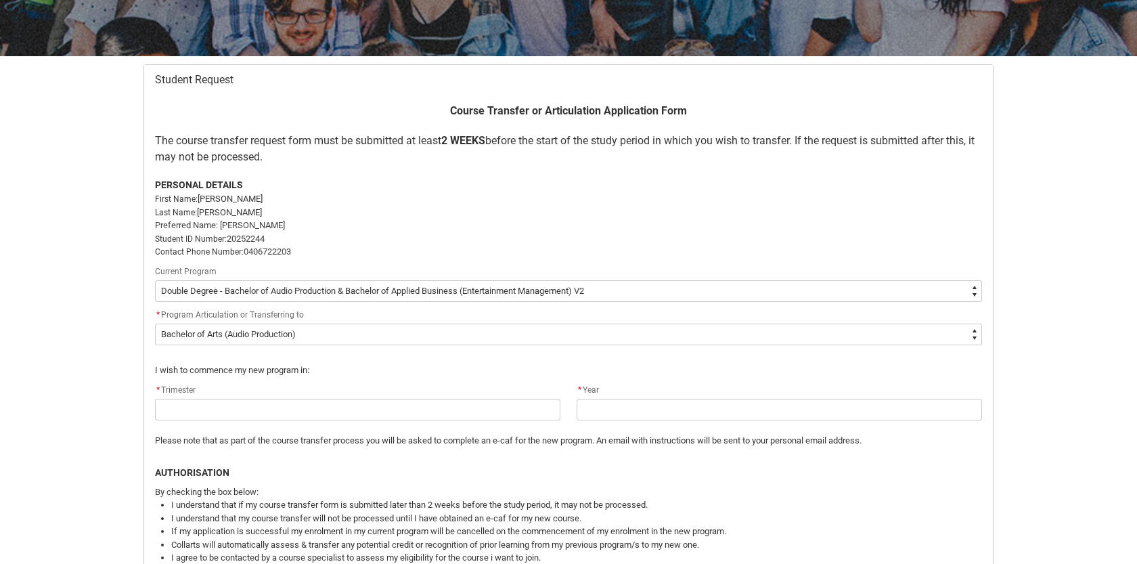
click at [188, 393] on span "* Trimester" at bounding box center [175, 389] width 41 height 9
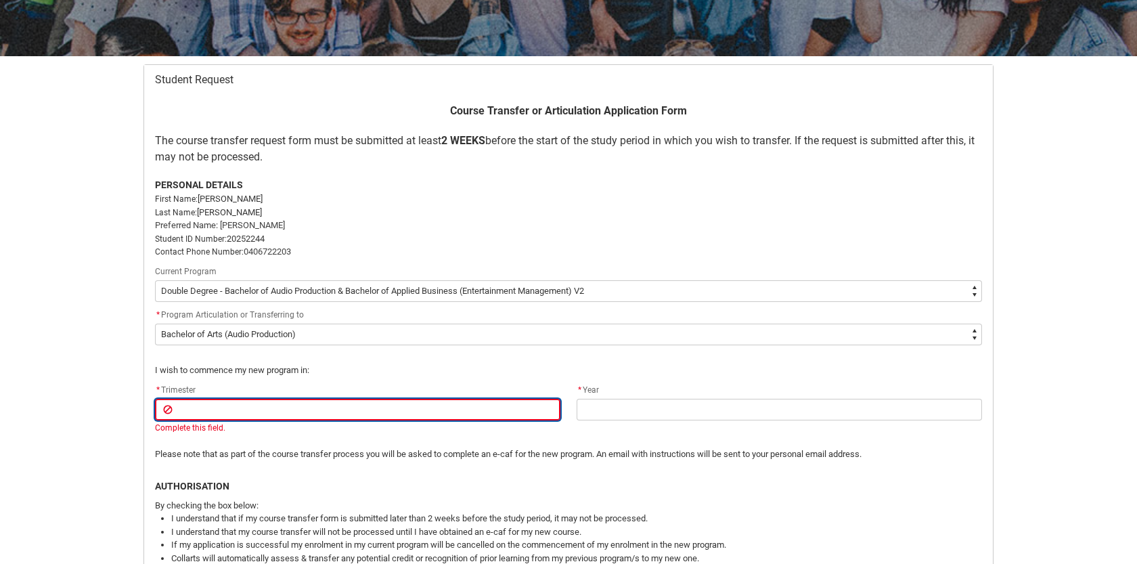
click at [188, 405] on input "Redu_Student_Request flow" at bounding box center [358, 410] width 406 height 22
type lightning-primitive-input-simple "t"
type input "t"
type lightning-primitive-input-simple "tr"
type input "tr"
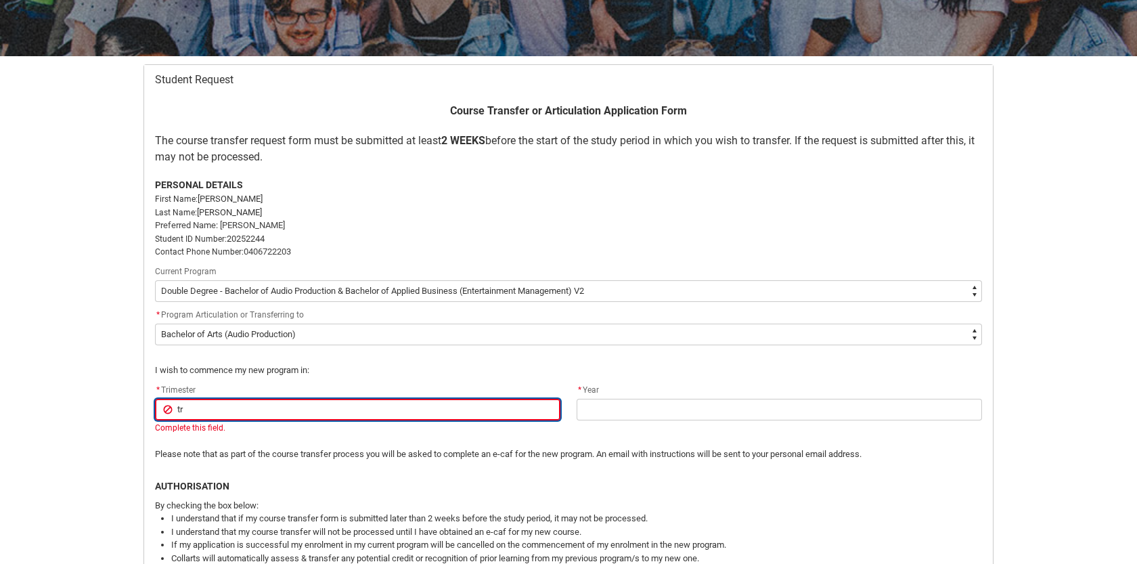
type lightning-primitive-input-simple "tri"
type input "tri"
type lightning-primitive-input-simple "trim"
type input "trim"
type lightning-primitive-input-simple "trime"
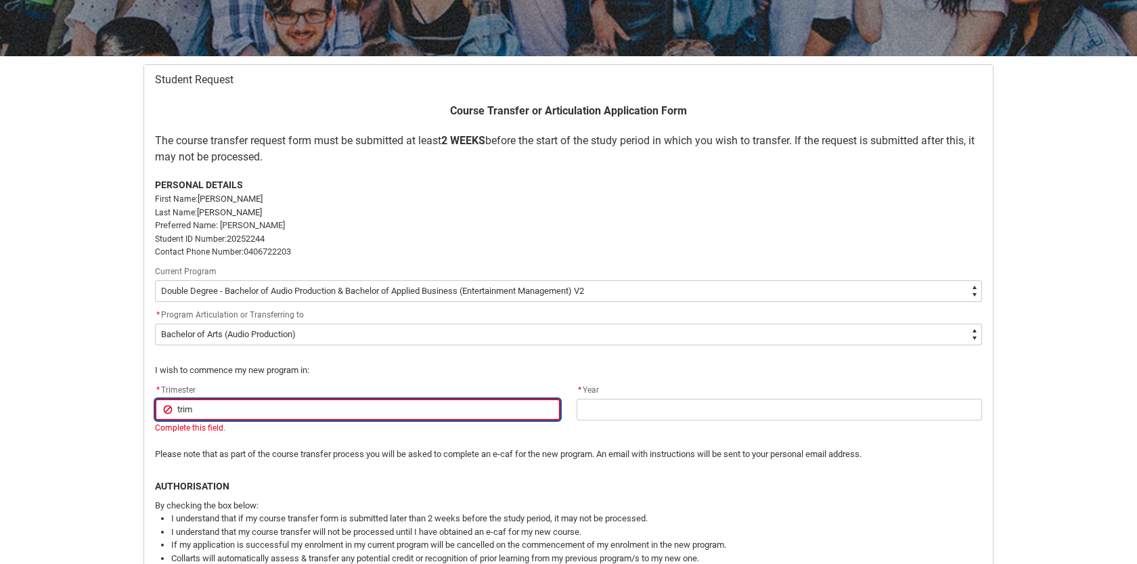
type input "trime"
type lightning-primitive-input-simple "trimes"
type input "trimes"
type lightning-primitive-input-simple "trimest"
type input "trimest"
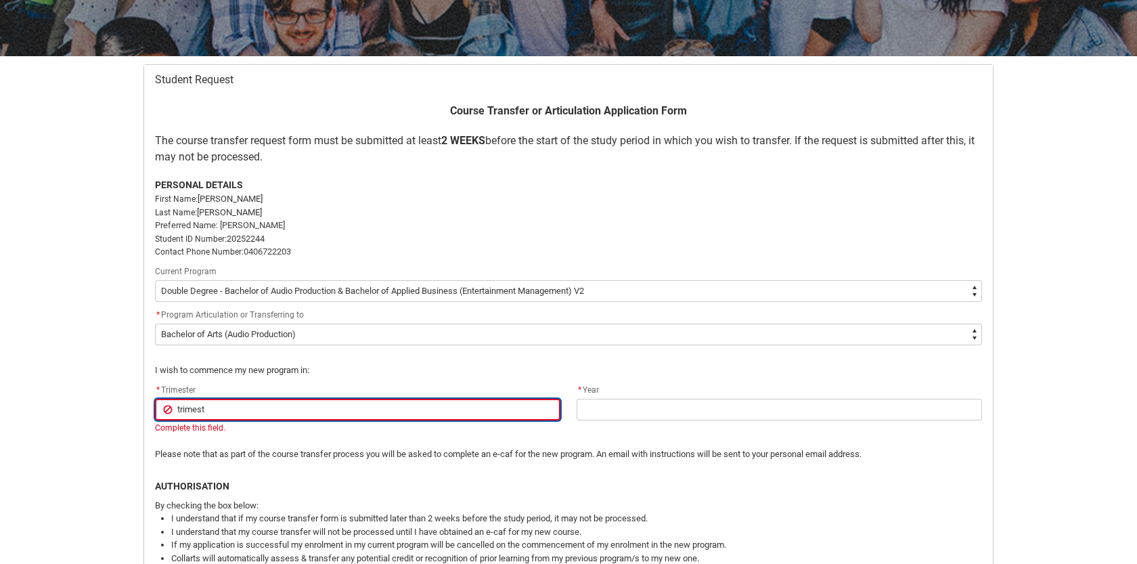
type lightning-primitive-input-simple "trimeste"
type input "trimeste"
type lightning-primitive-input-simple "trimester"
type input "trimester"
type lightning-primitive-input-simple "trimester"
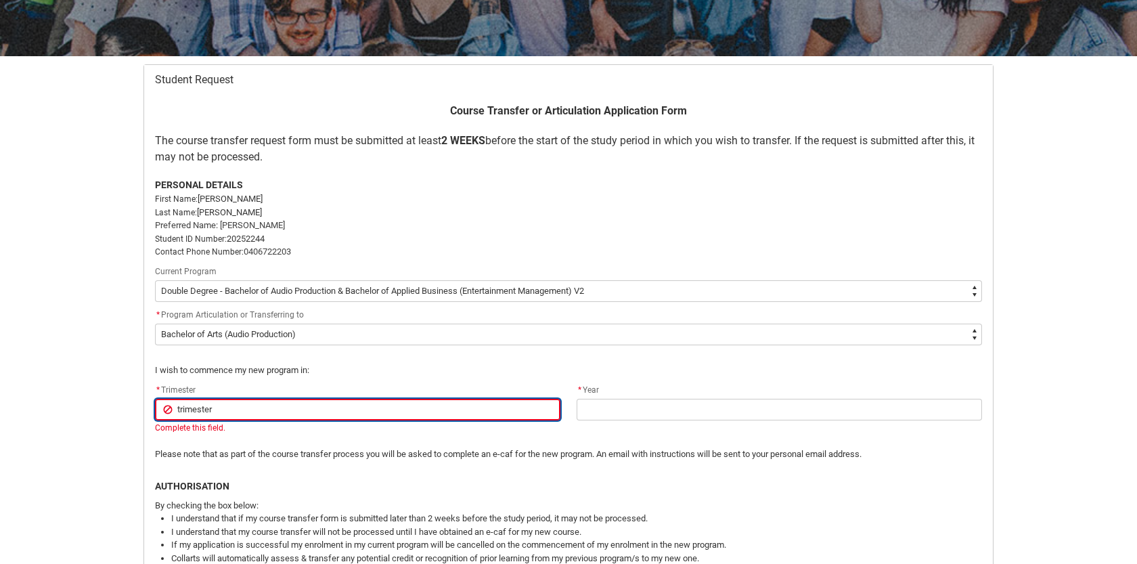
type input "trimester"
type lightning-primitive-input-simple "trimester 3"
type input "trimester 3"
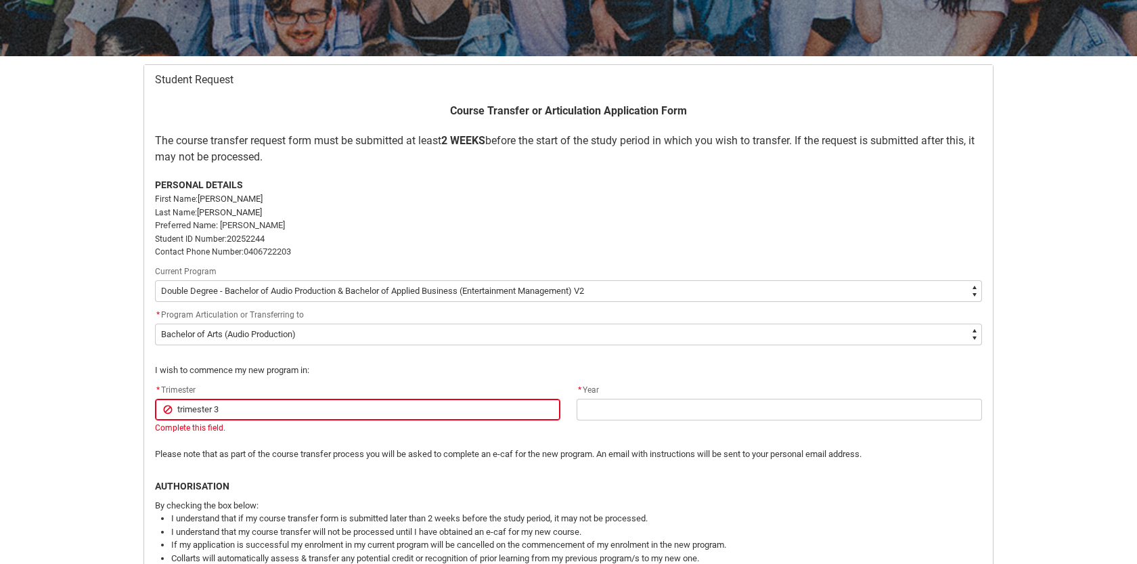
click at [297, 376] on p "I wish to commence my new program in:" at bounding box center [568, 371] width 827 height 14
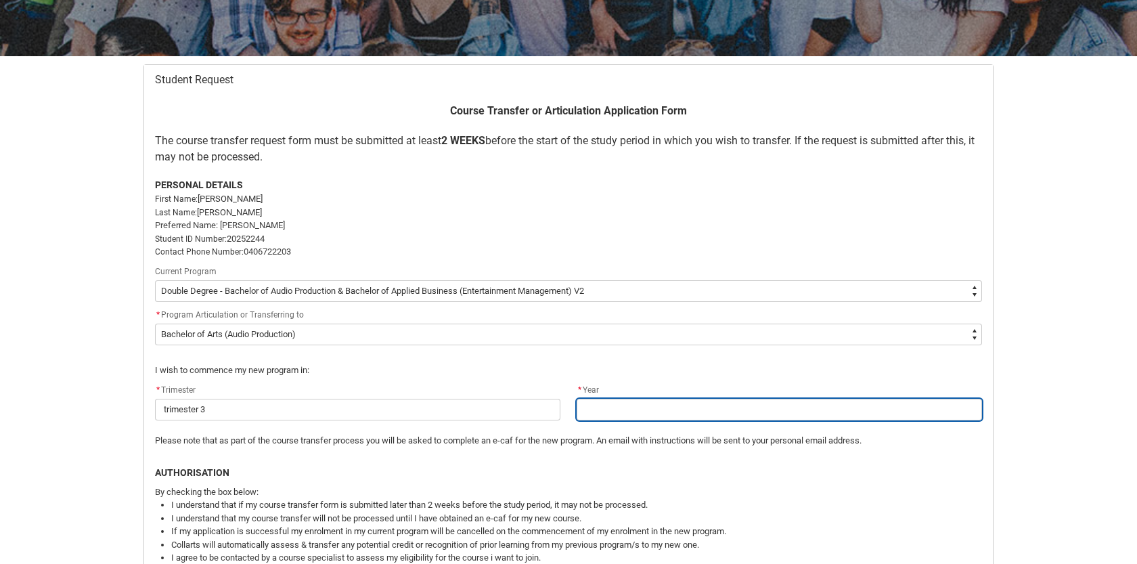
click at [644, 410] on input "Redu_Student_Request flow" at bounding box center [780, 410] width 406 height 22
type lightning-primitive-input-simple "2025"
type input "2025"
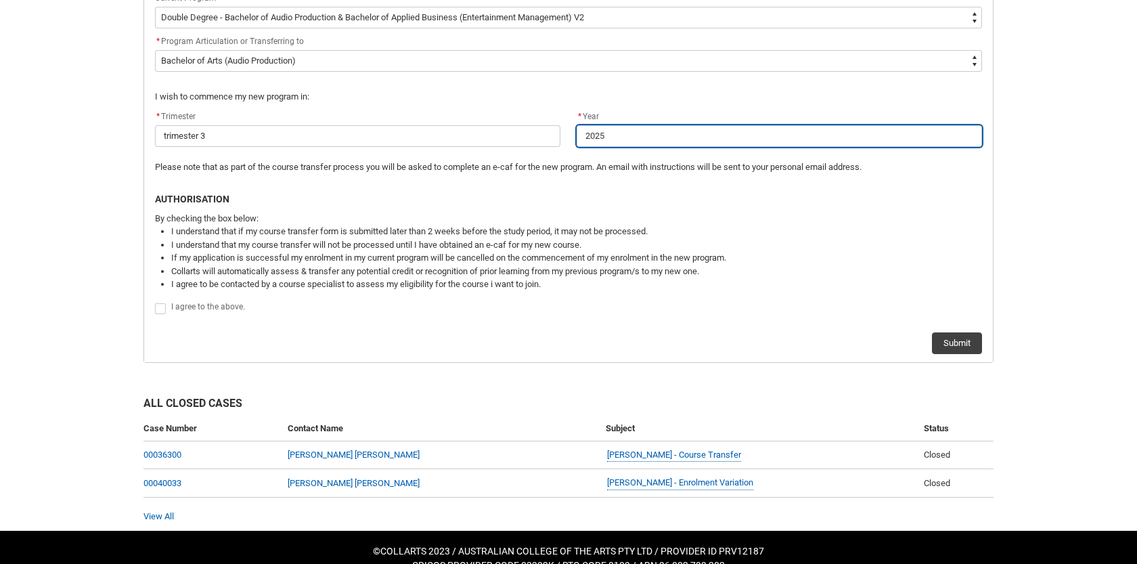
scroll to position [491, 0]
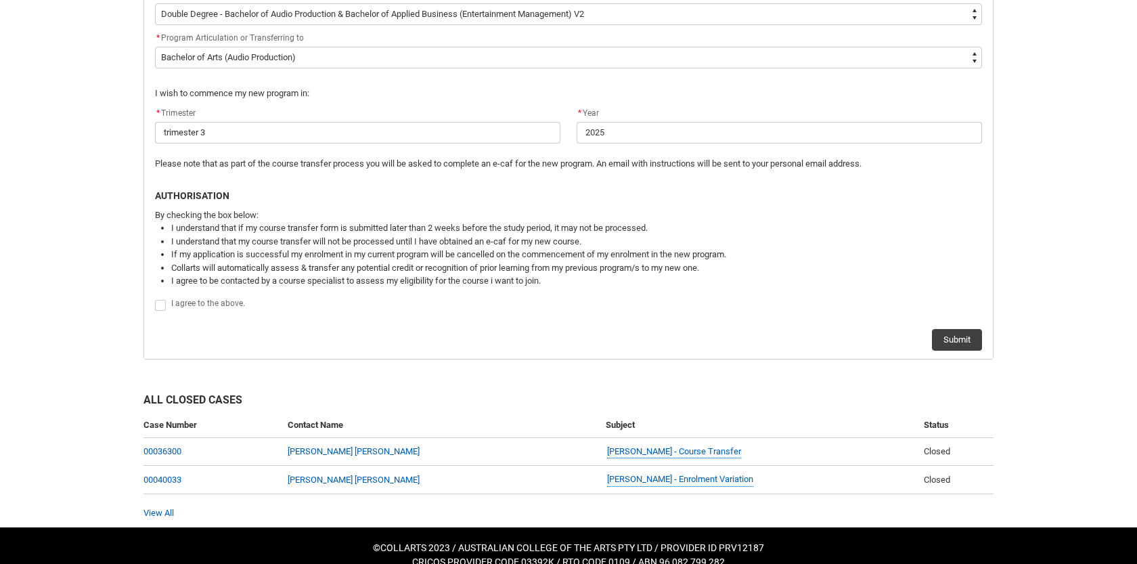
click at [165, 307] on span "Redu_Student_Request flow" at bounding box center [160, 305] width 11 height 11
click at [155, 299] on input "Redu_Student_Request flow" at bounding box center [154, 298] width 1 height 1
type lightning-input "true"
checkbox input "true"
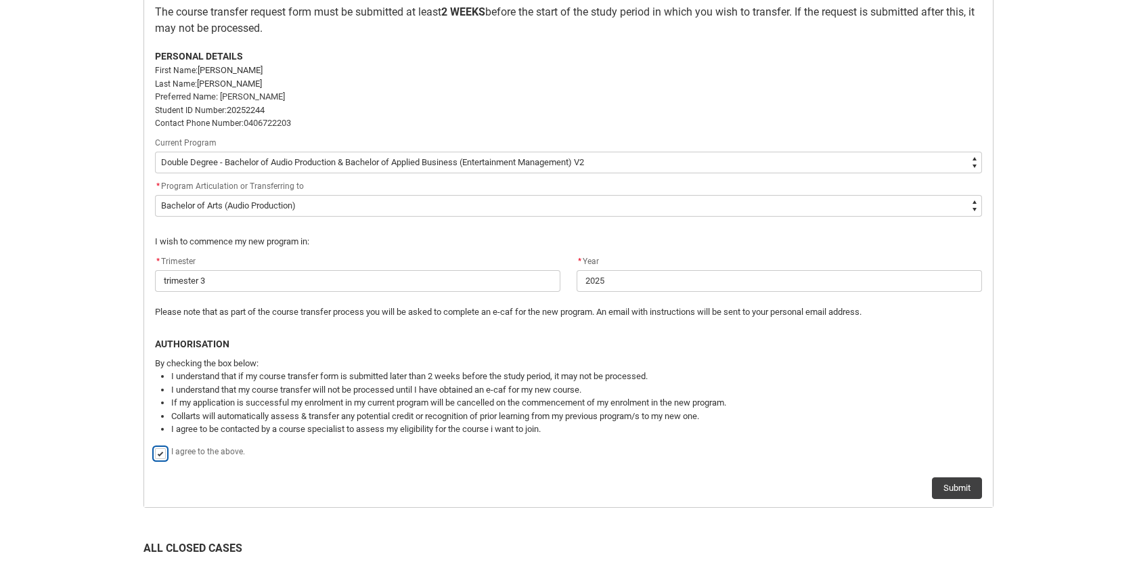
scroll to position [510, 0]
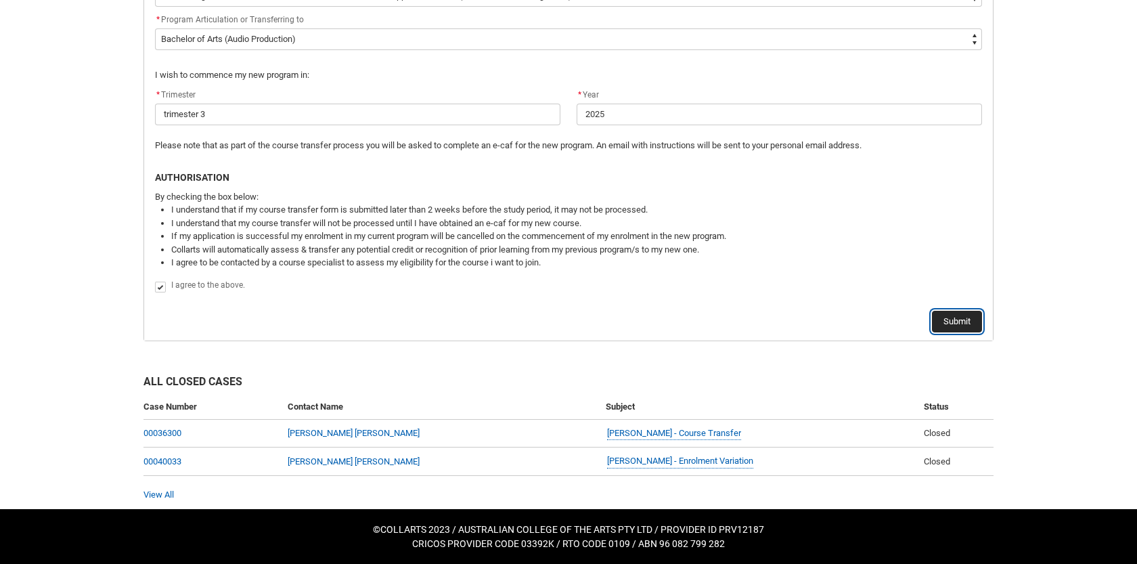
click at [965, 322] on button "Submit" at bounding box center [957, 322] width 50 height 22
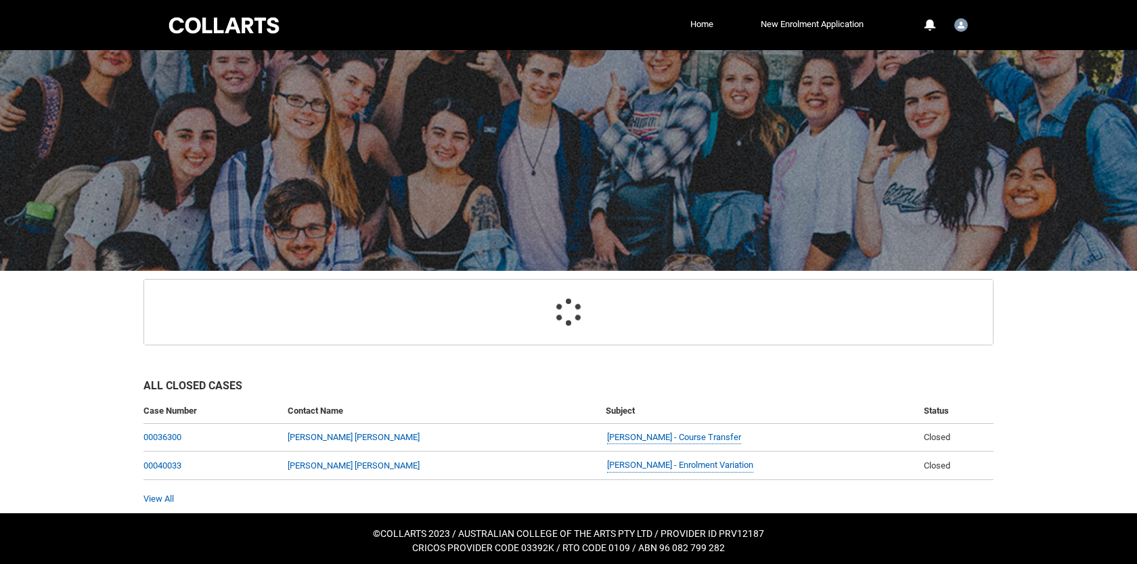
scroll to position [43, 0]
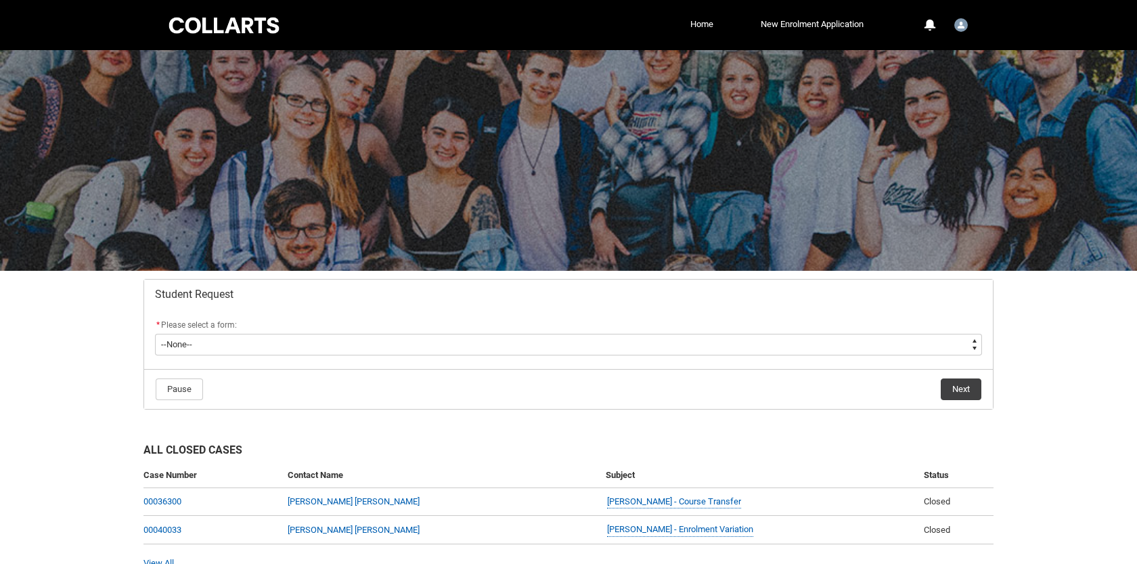
scroll to position [68, 0]
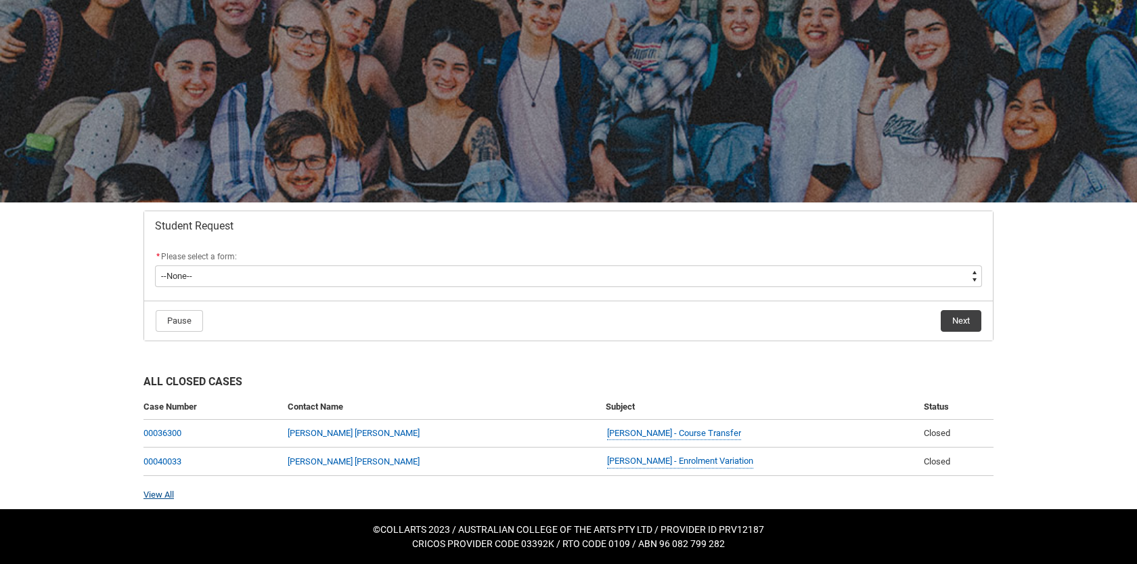
click at [167, 496] on link "View All" at bounding box center [159, 494] width 30 height 10
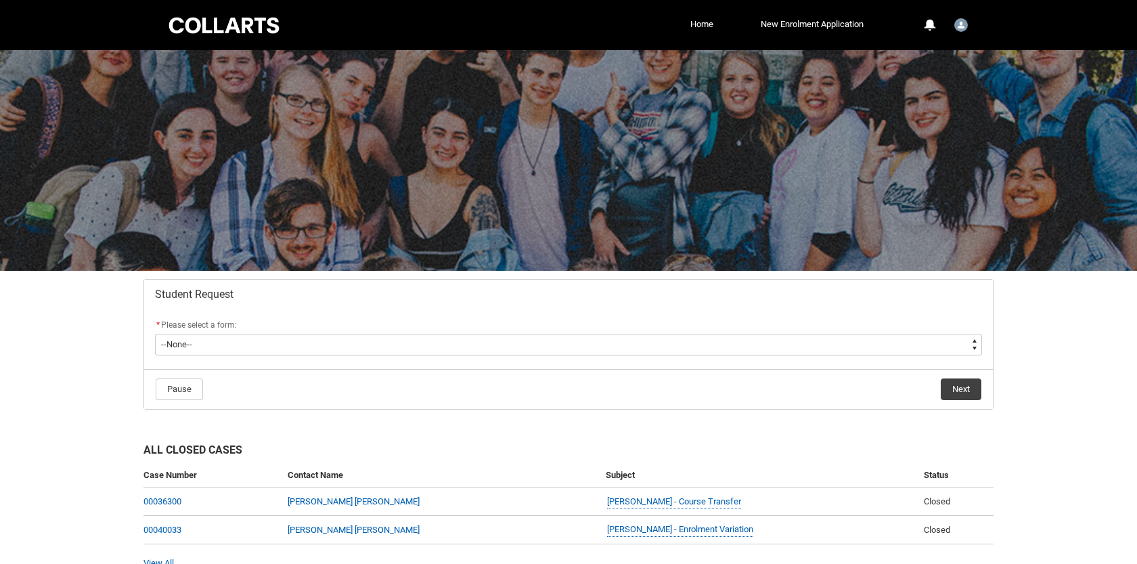
click at [194, 26] on div at bounding box center [224, 25] width 115 height 21
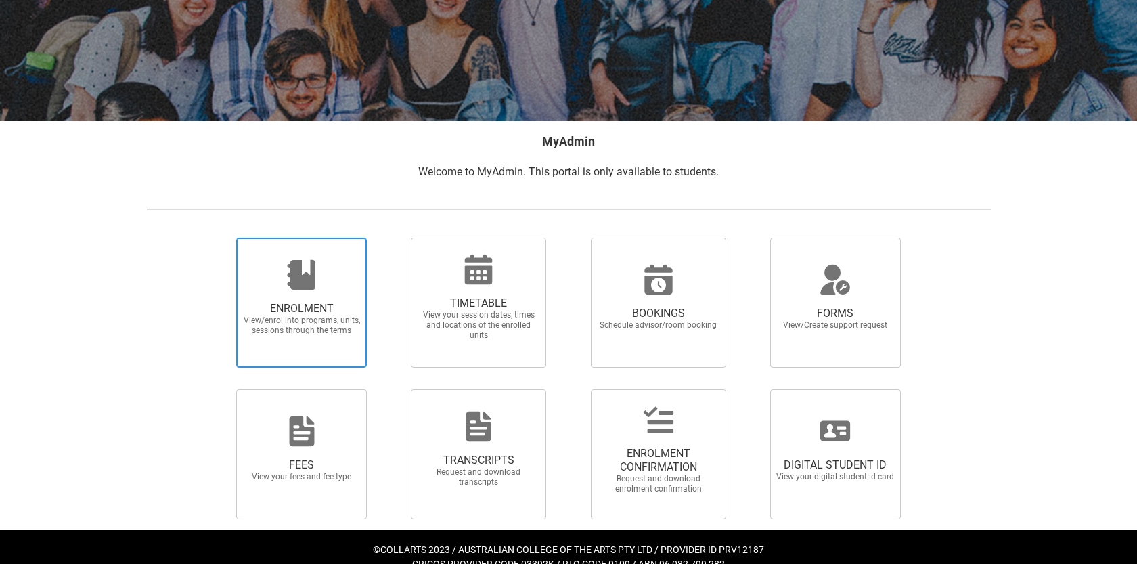
scroll to position [171, 0]
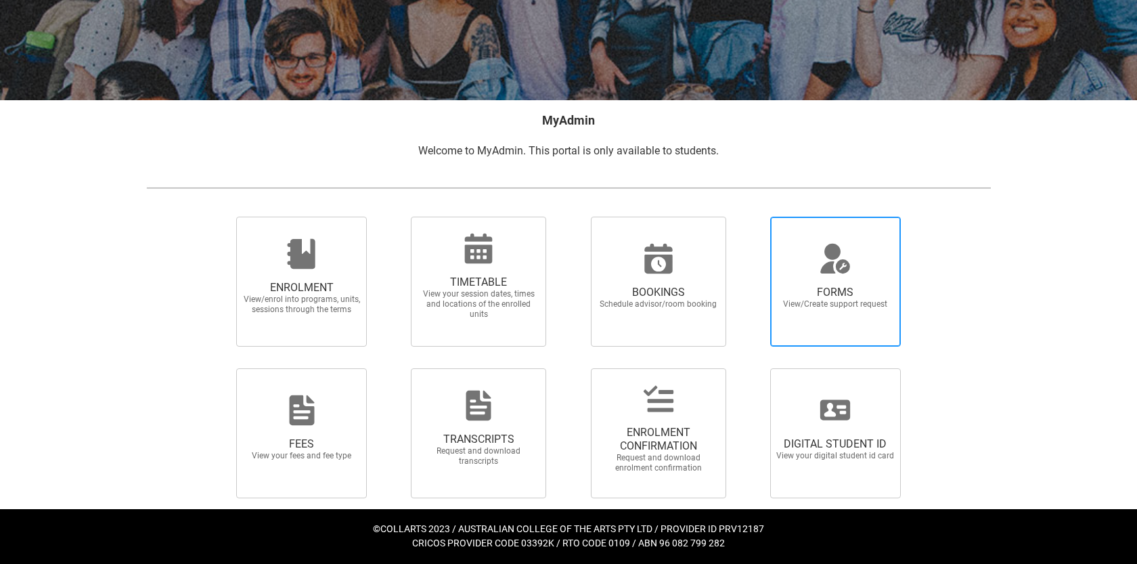
click at [833, 309] on span "FORMS View/Create support request" at bounding box center [835, 297] width 130 height 45
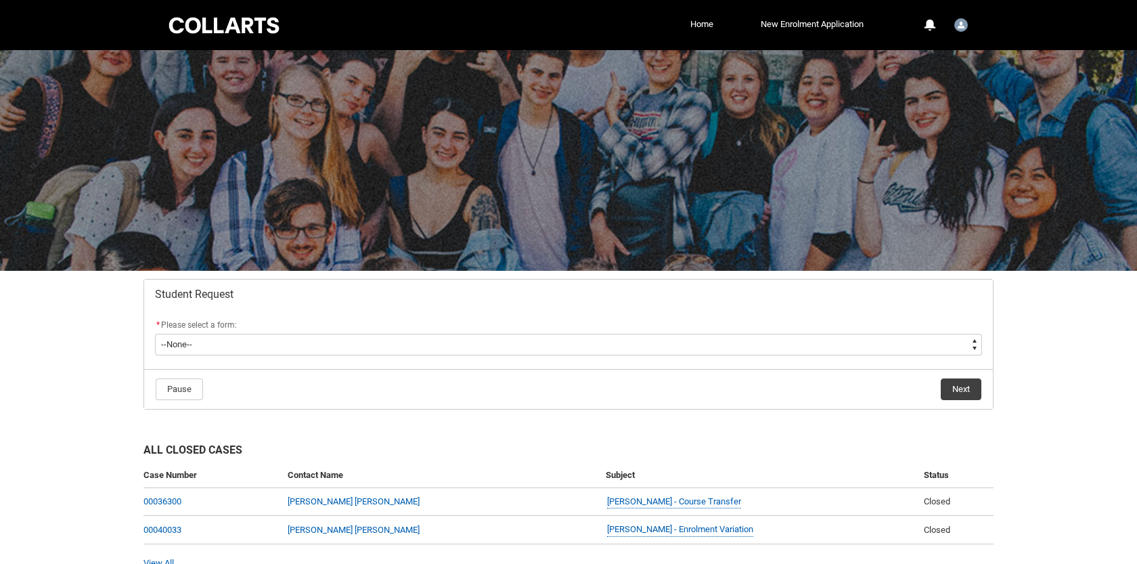
scroll to position [68, 0]
